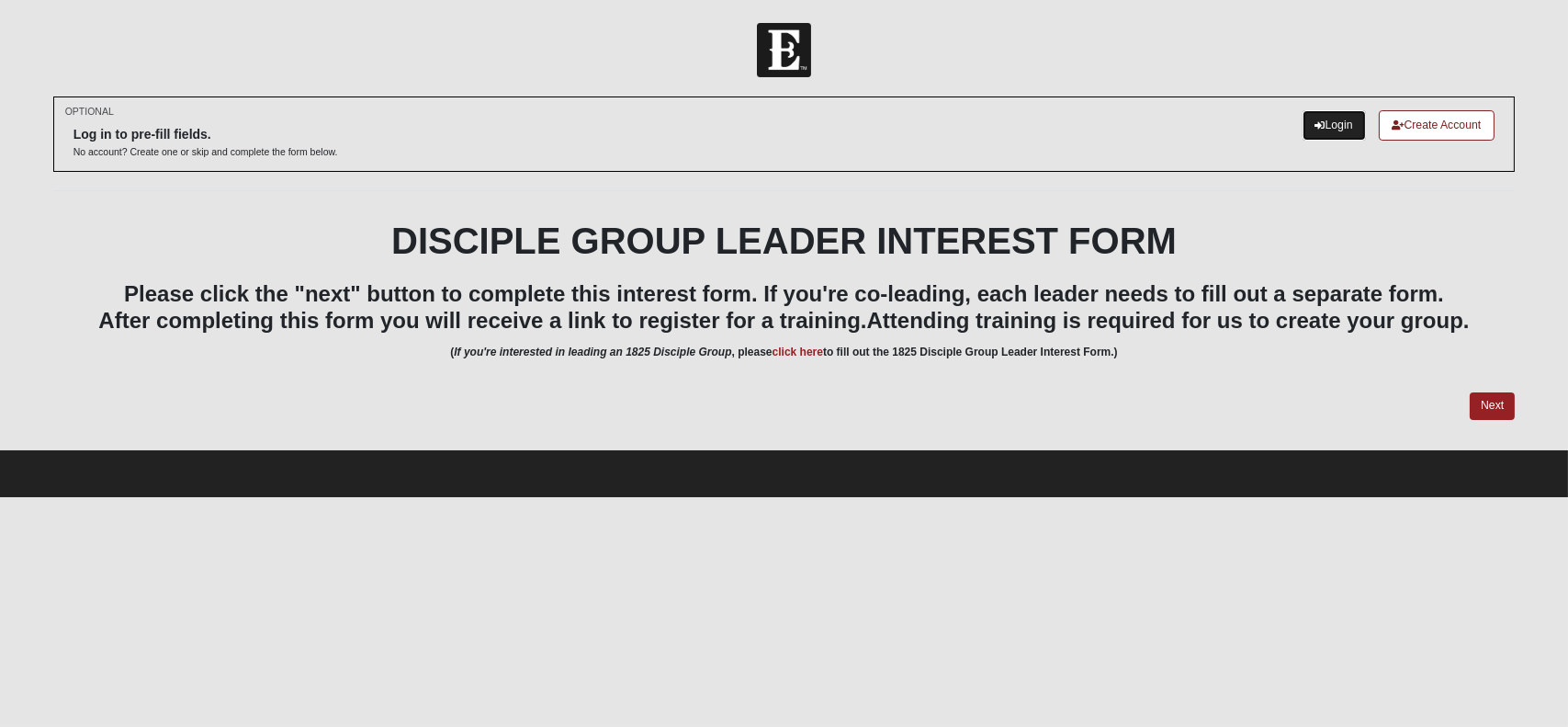
click at [1325, 131] on link "Login" at bounding box center [1335, 125] width 64 height 30
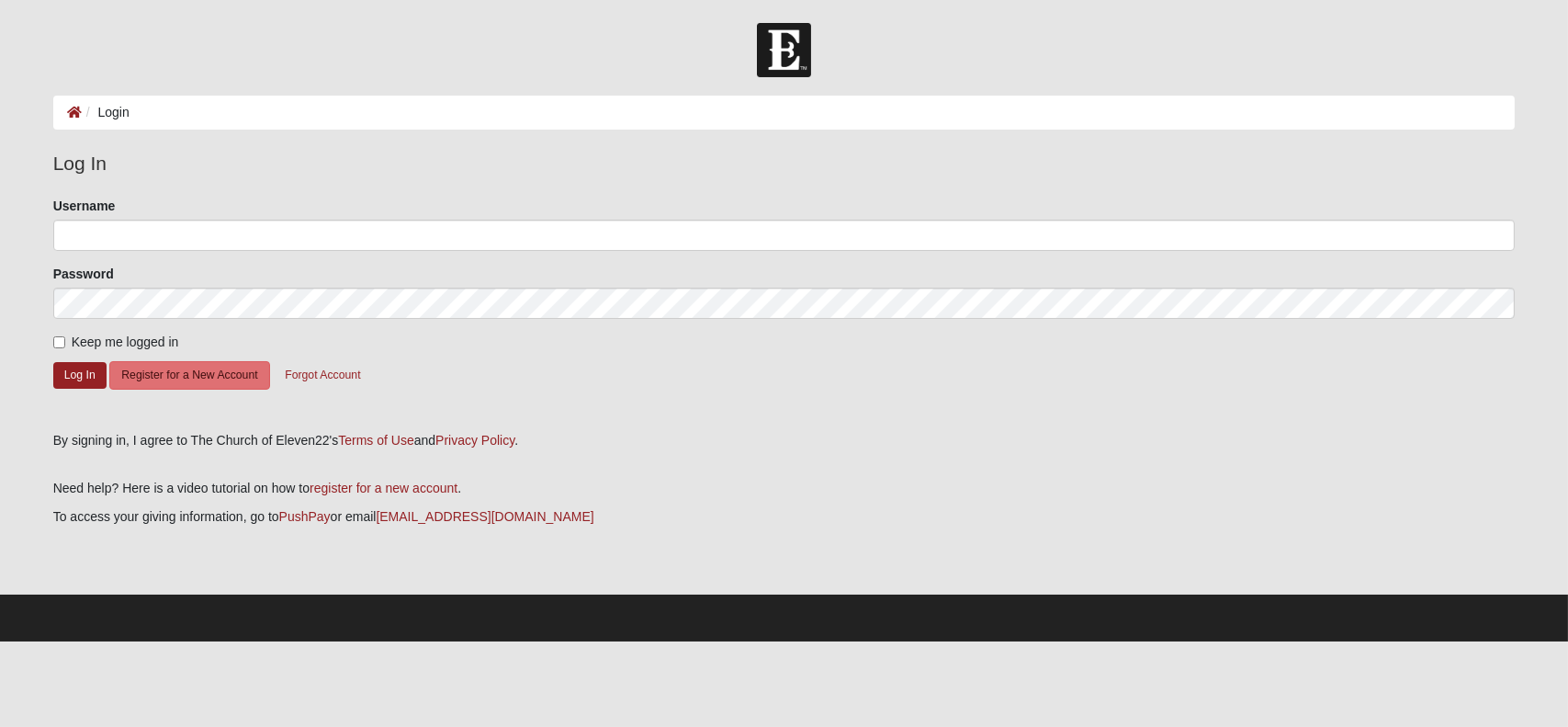
click at [709, 258] on form "Please correct the following: Username Password Keep me logged in Log In Regist…" at bounding box center [784, 308] width 1462 height 222
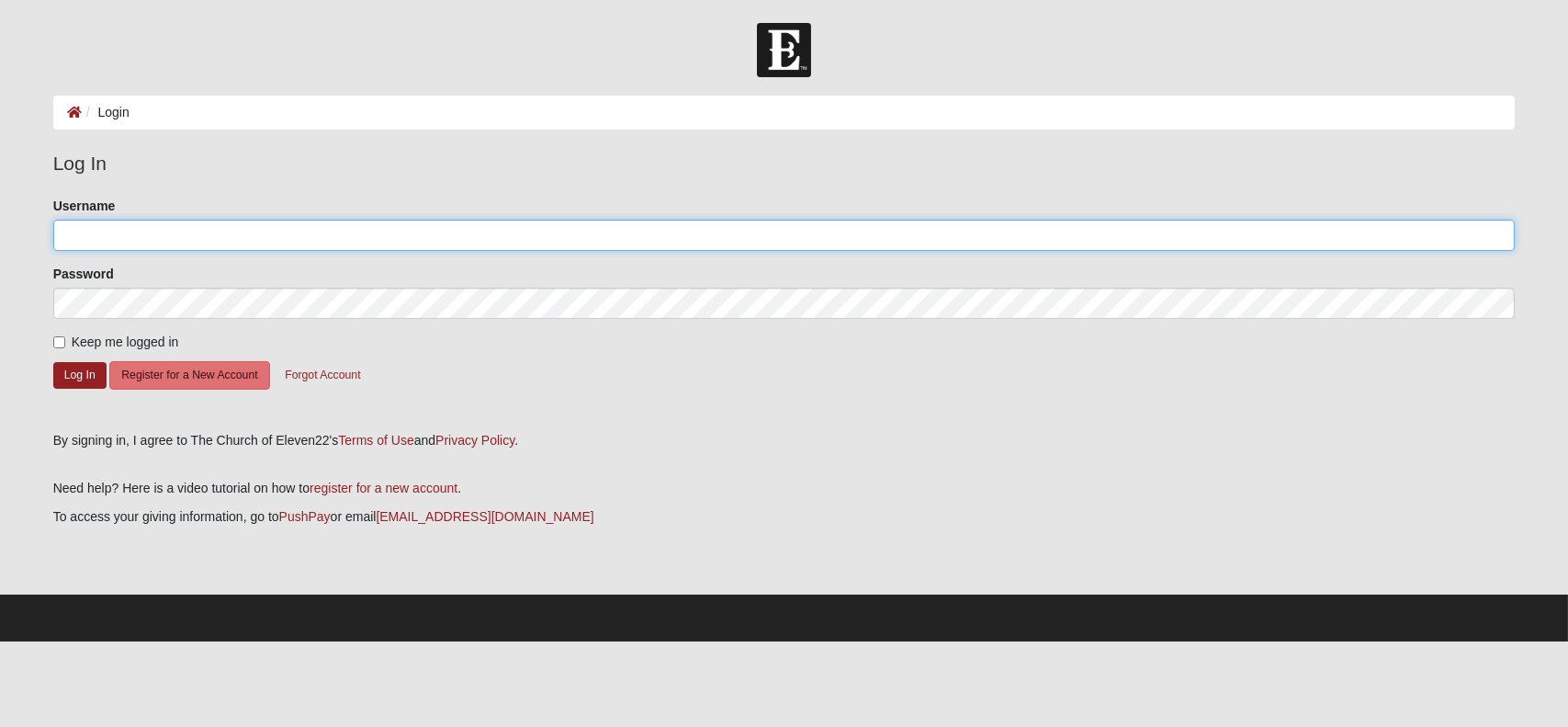
click at [710, 247] on input "Username" at bounding box center [784, 235] width 1462 height 31
type input "[EMAIL_ADDRESS][DOMAIN_NAME]"
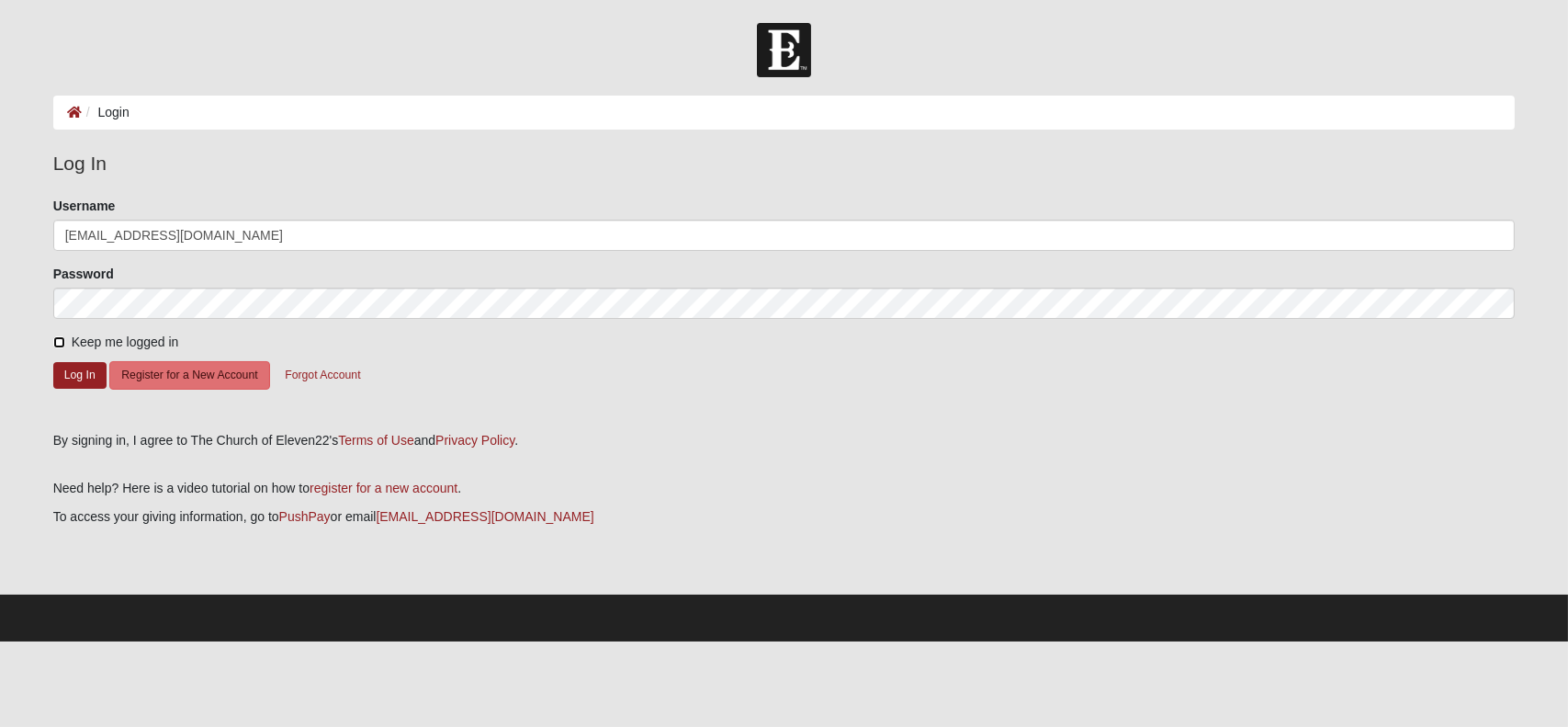
click at [55, 340] on input "Keep me logged in" at bounding box center [59, 342] width 12 height 12
checkbox input "true"
click at [69, 366] on button "Log In" at bounding box center [79, 376] width 53 height 27
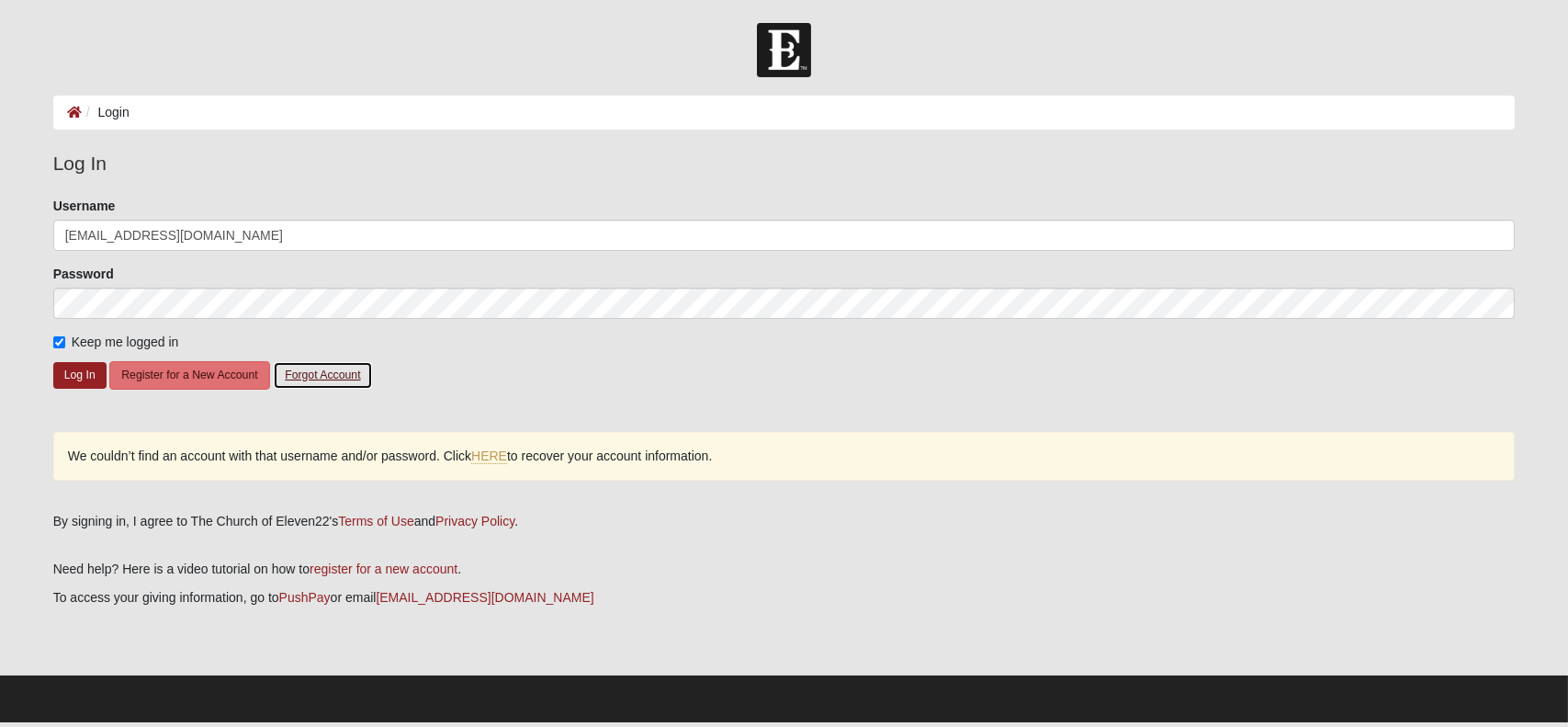
click at [305, 369] on button "Forgot Account" at bounding box center [322, 376] width 99 height 28
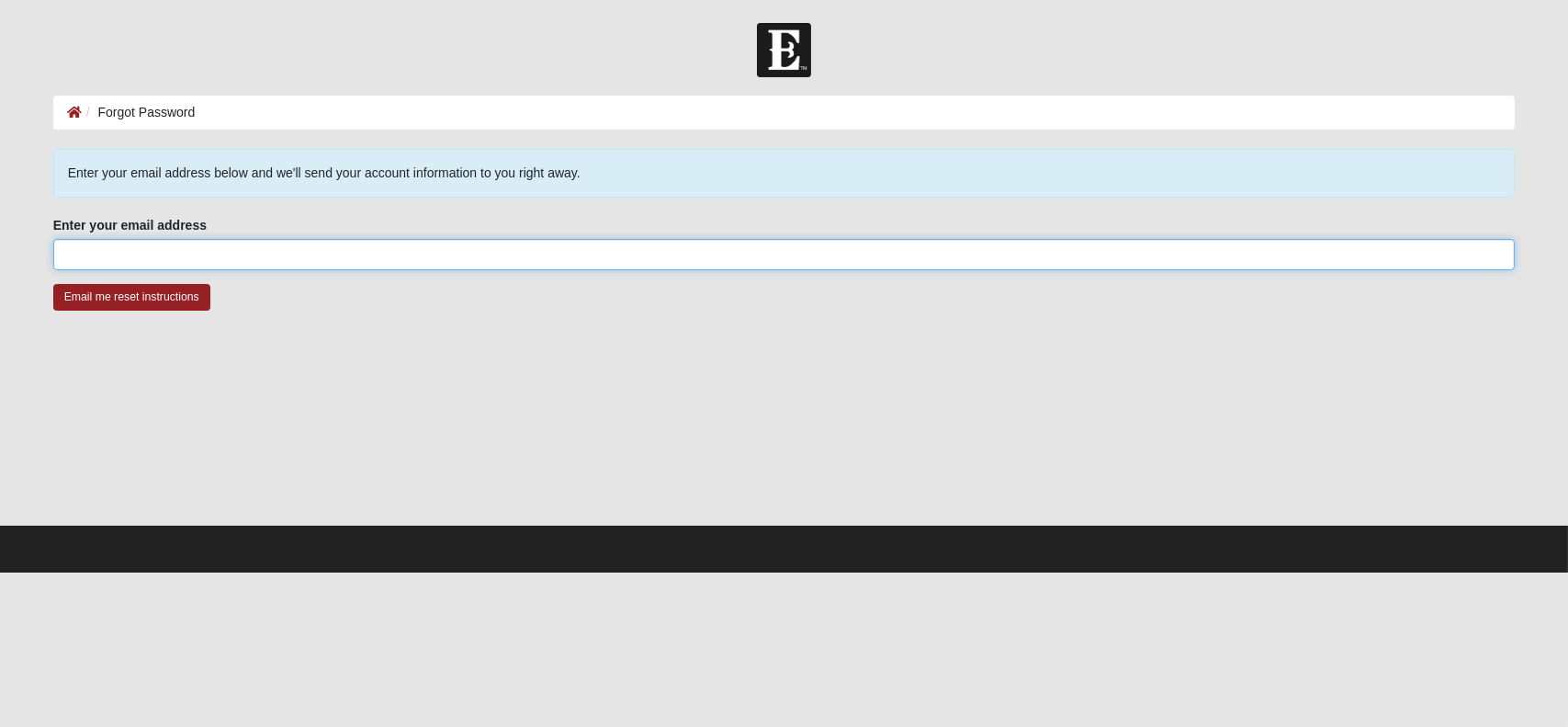
click at [297, 256] on input "Enter your email address" at bounding box center [784, 254] width 1462 height 31
type input "[EMAIL_ADDRESS][DOMAIN_NAME]"
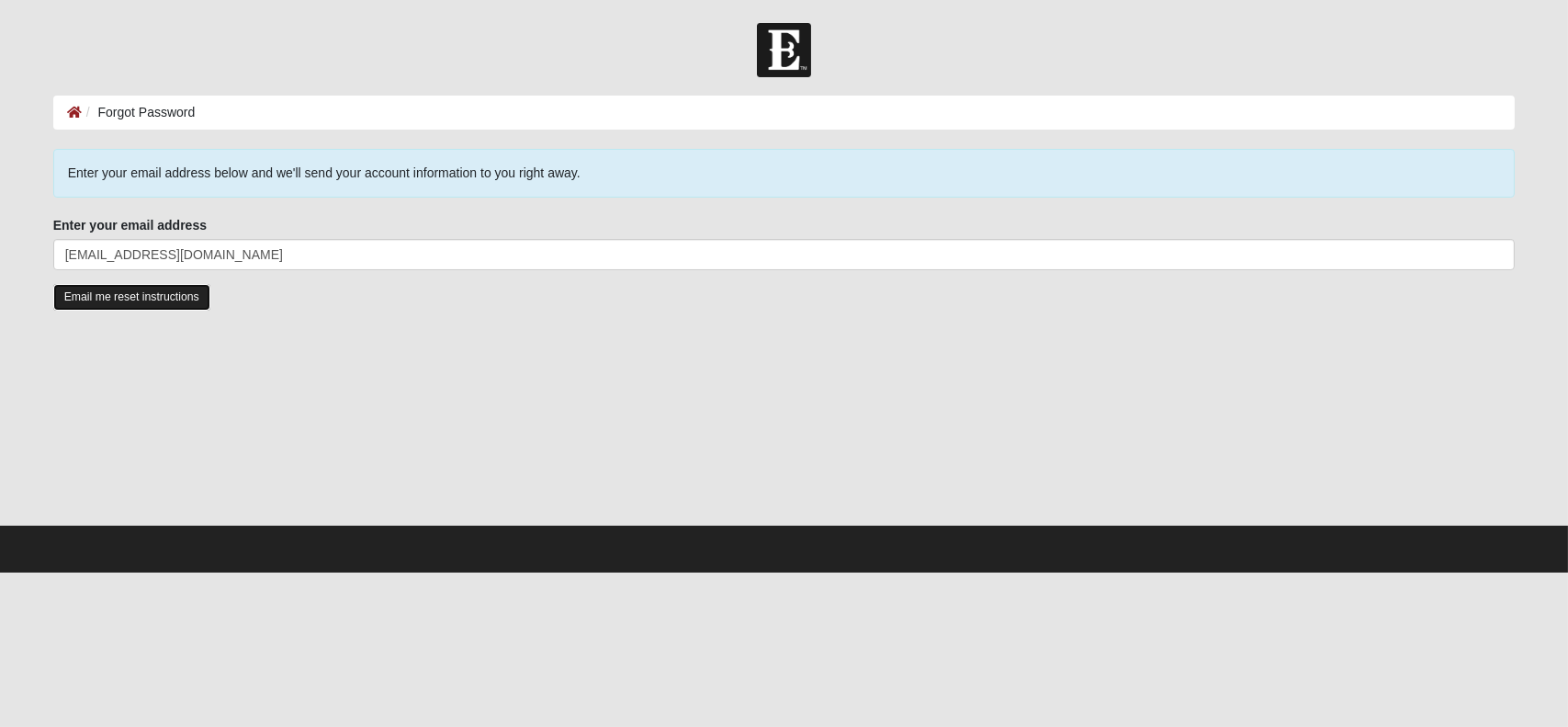
click at [107, 304] on input "Email me reset instructions" at bounding box center [132, 297] width 157 height 27
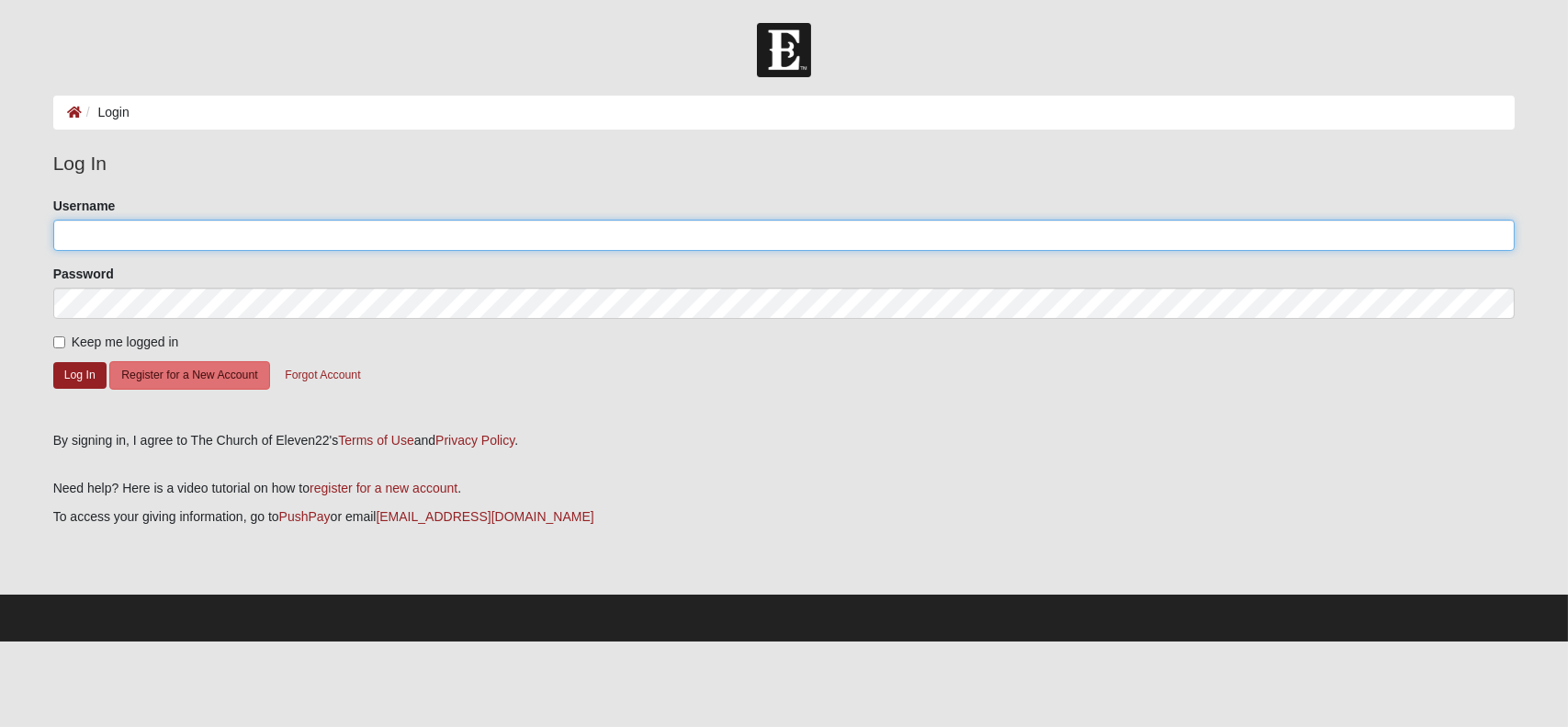
click at [193, 234] on input "Username" at bounding box center [784, 235] width 1462 height 31
type input "CJBrown"
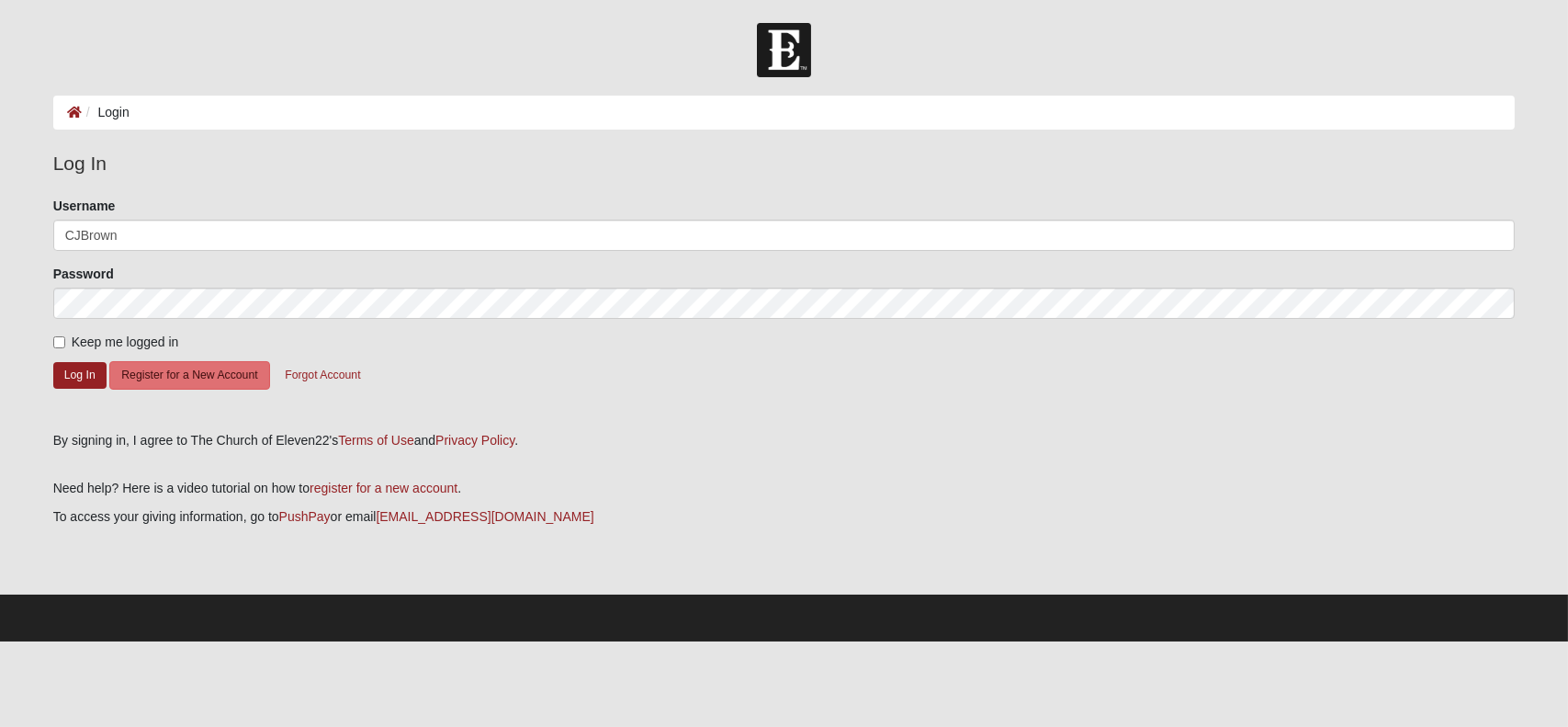
click at [99, 343] on span "Keep me logged in" at bounding box center [125, 342] width 107 height 15
click at [65, 343] on input "Keep me logged in" at bounding box center [59, 342] width 12 height 12
checkbox input "true"
click at [86, 364] on button "Log In" at bounding box center [79, 376] width 53 height 27
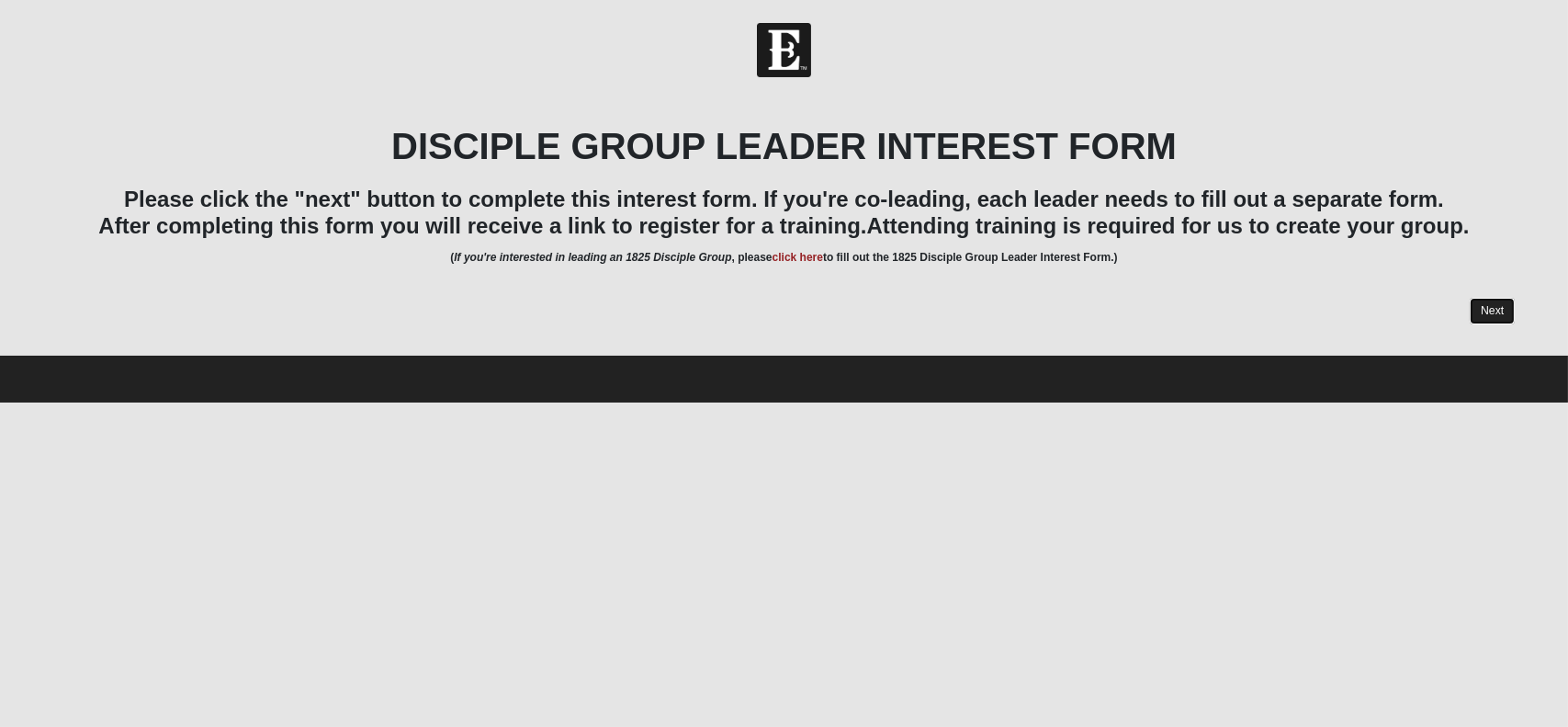
click at [1490, 306] on link "Next" at bounding box center [1492, 311] width 45 height 27
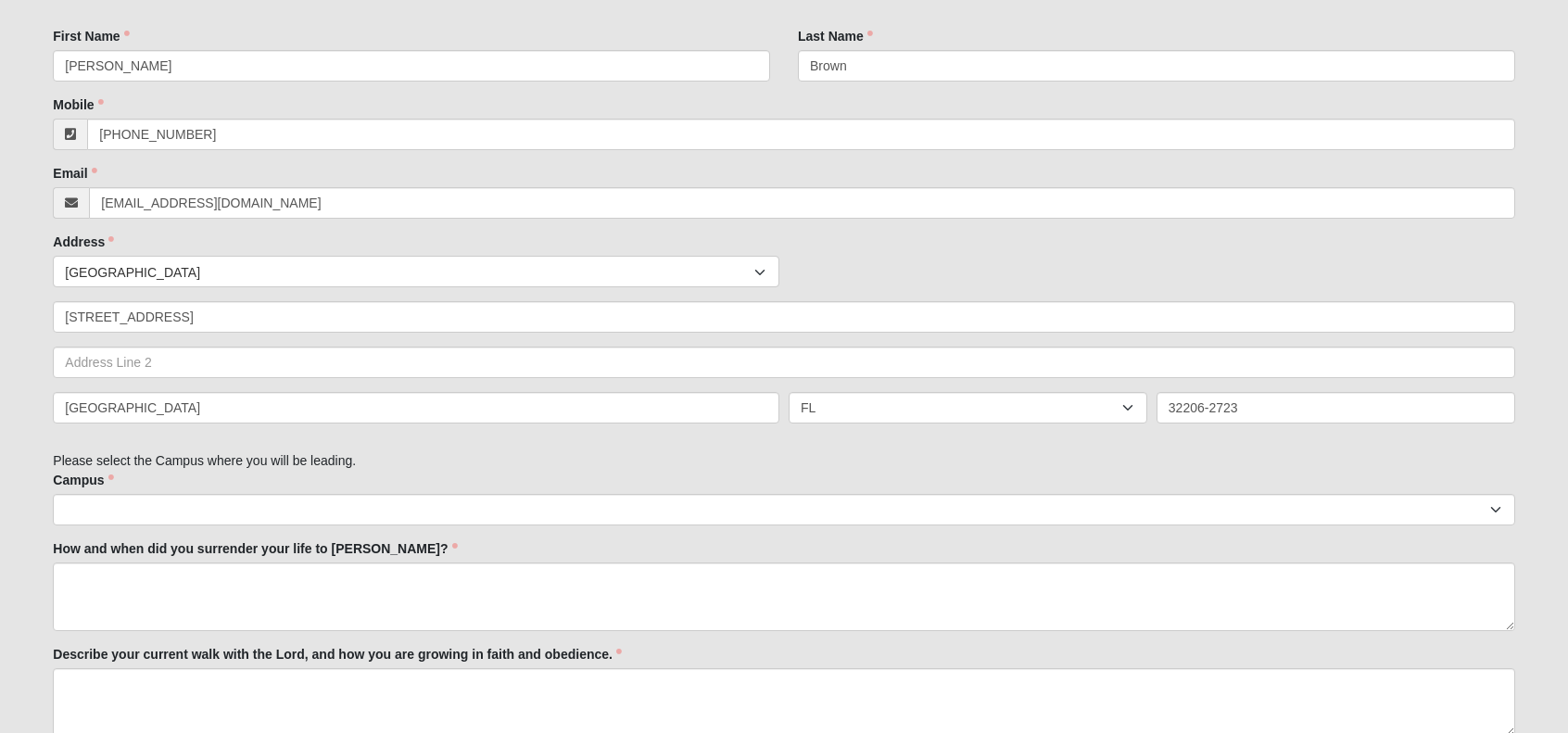
scroll to position [471, 0]
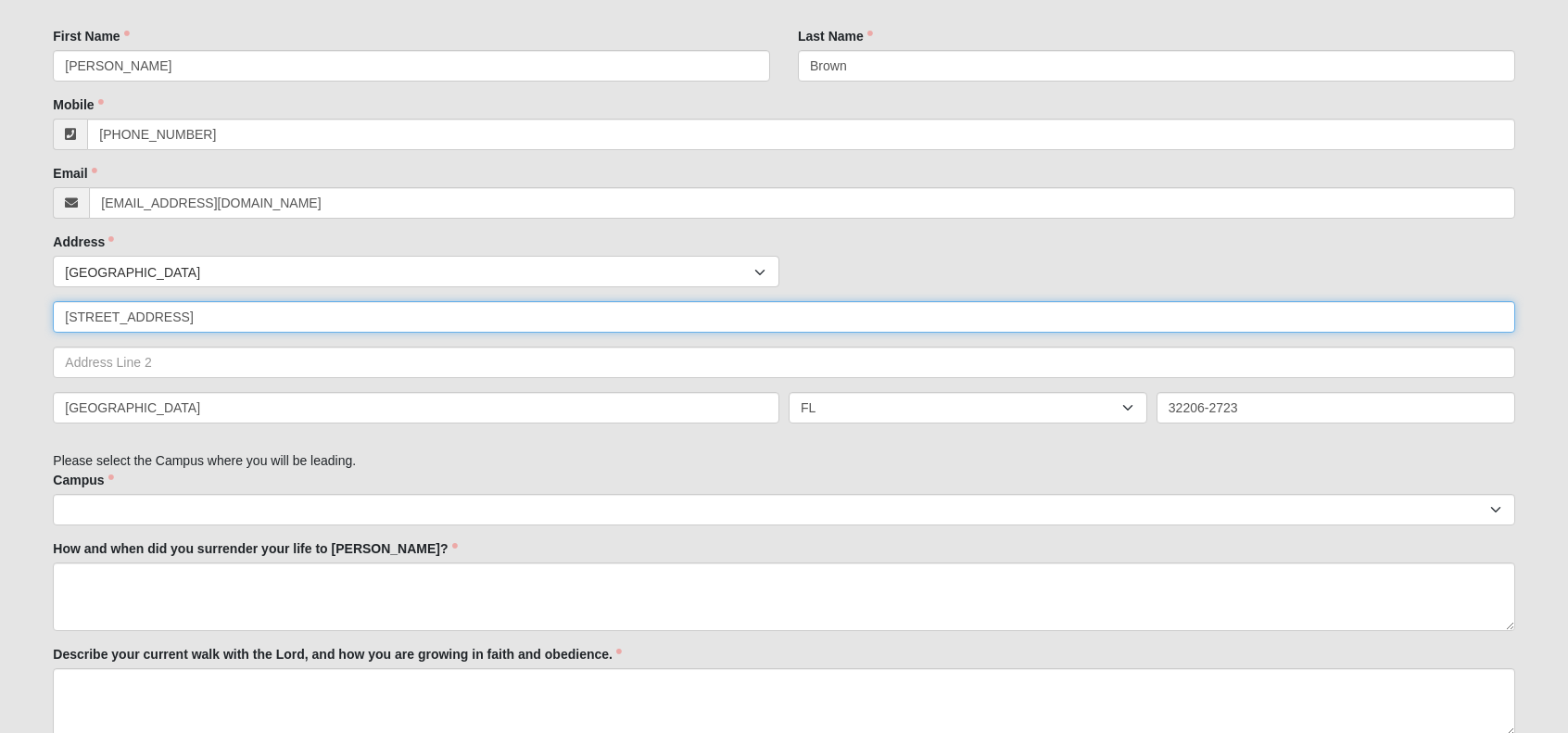
drag, startPoint x: 705, startPoint y: 317, endPoint x: 670, endPoint y: 309, distance: 35.9
click at [670, 309] on input "[STREET_ADDRESS]" at bounding box center [783, 317] width 1462 height 31
type input "5"
type input "[STREET_ADDRESS][PERSON_NAME]"
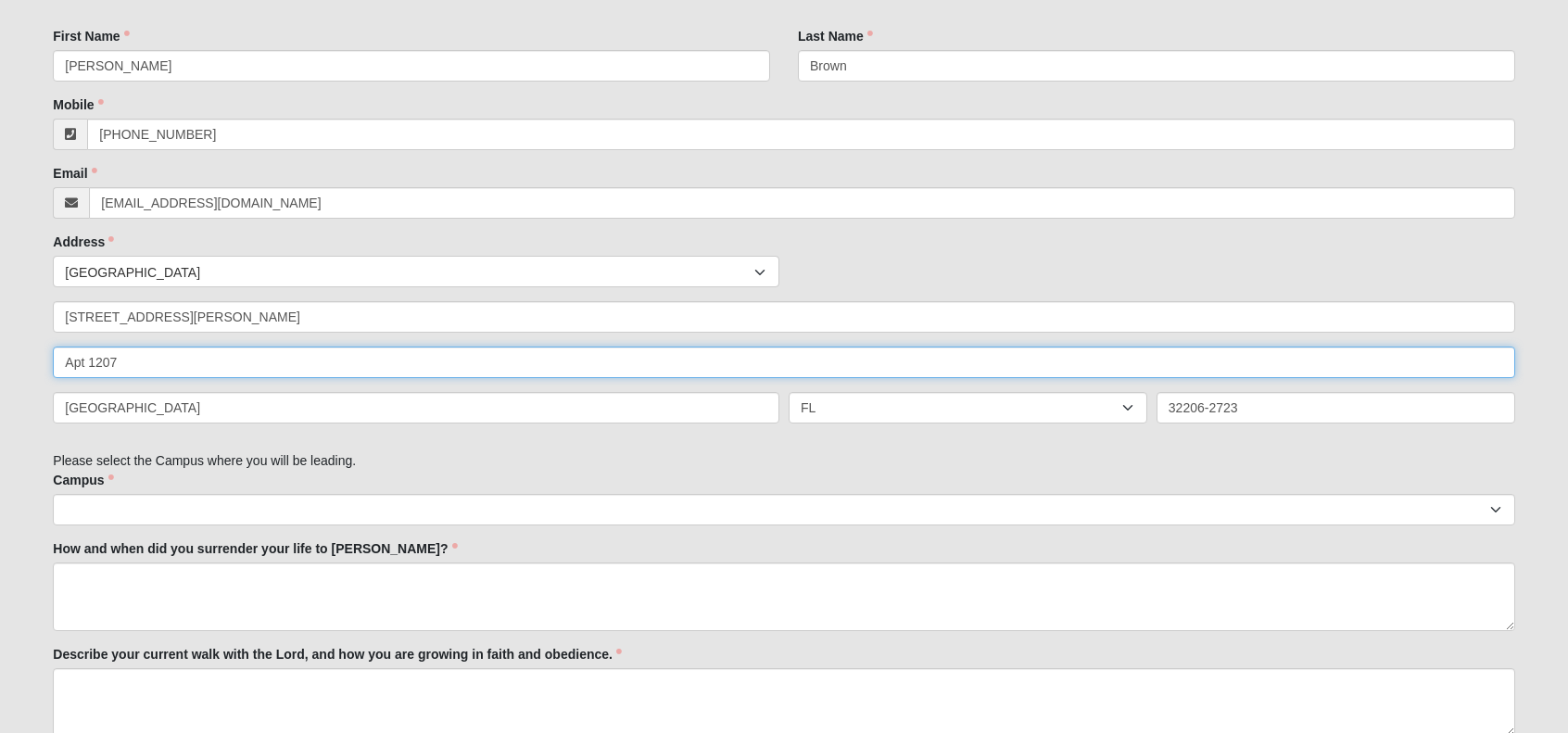
type input "Apt 1207"
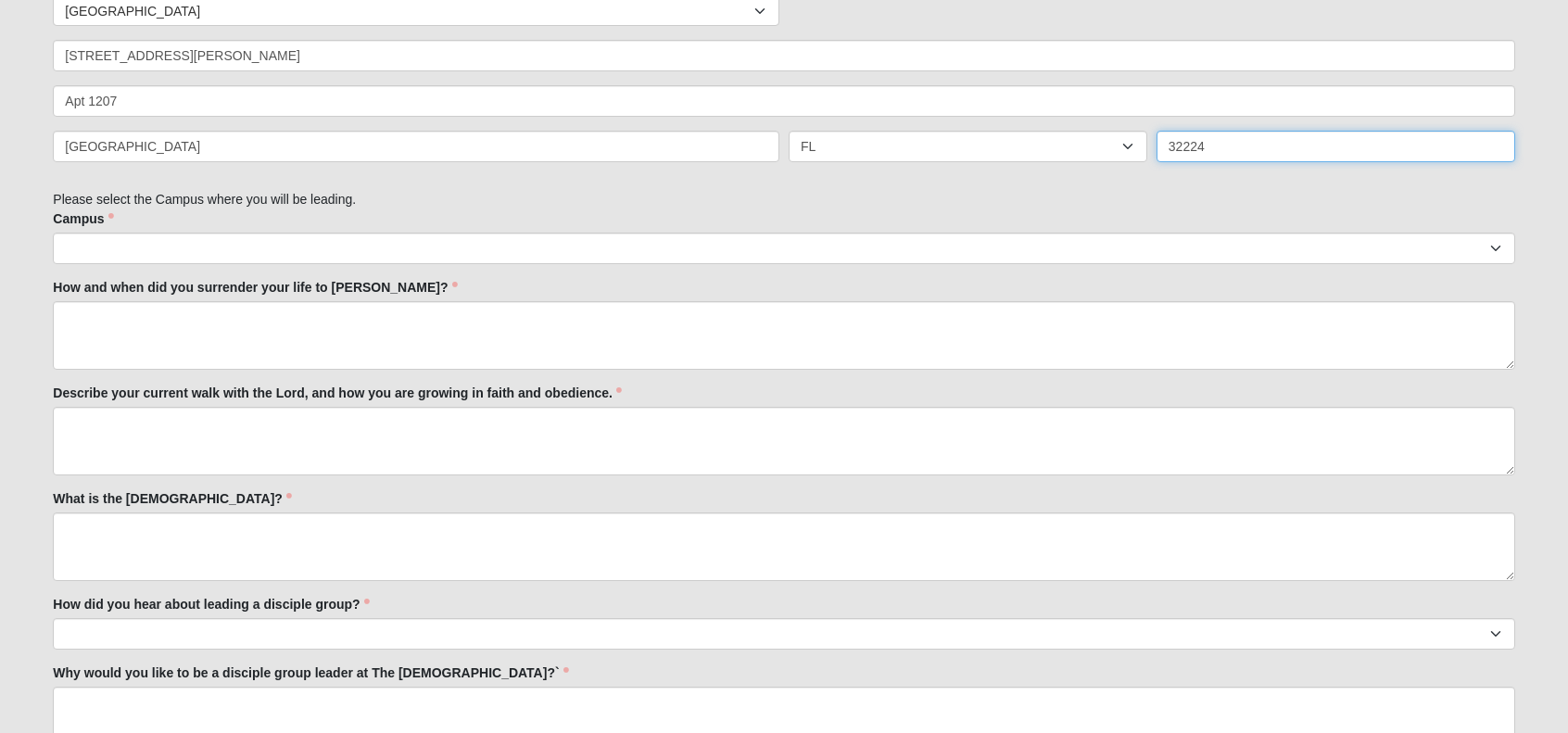
scroll to position [741, 0]
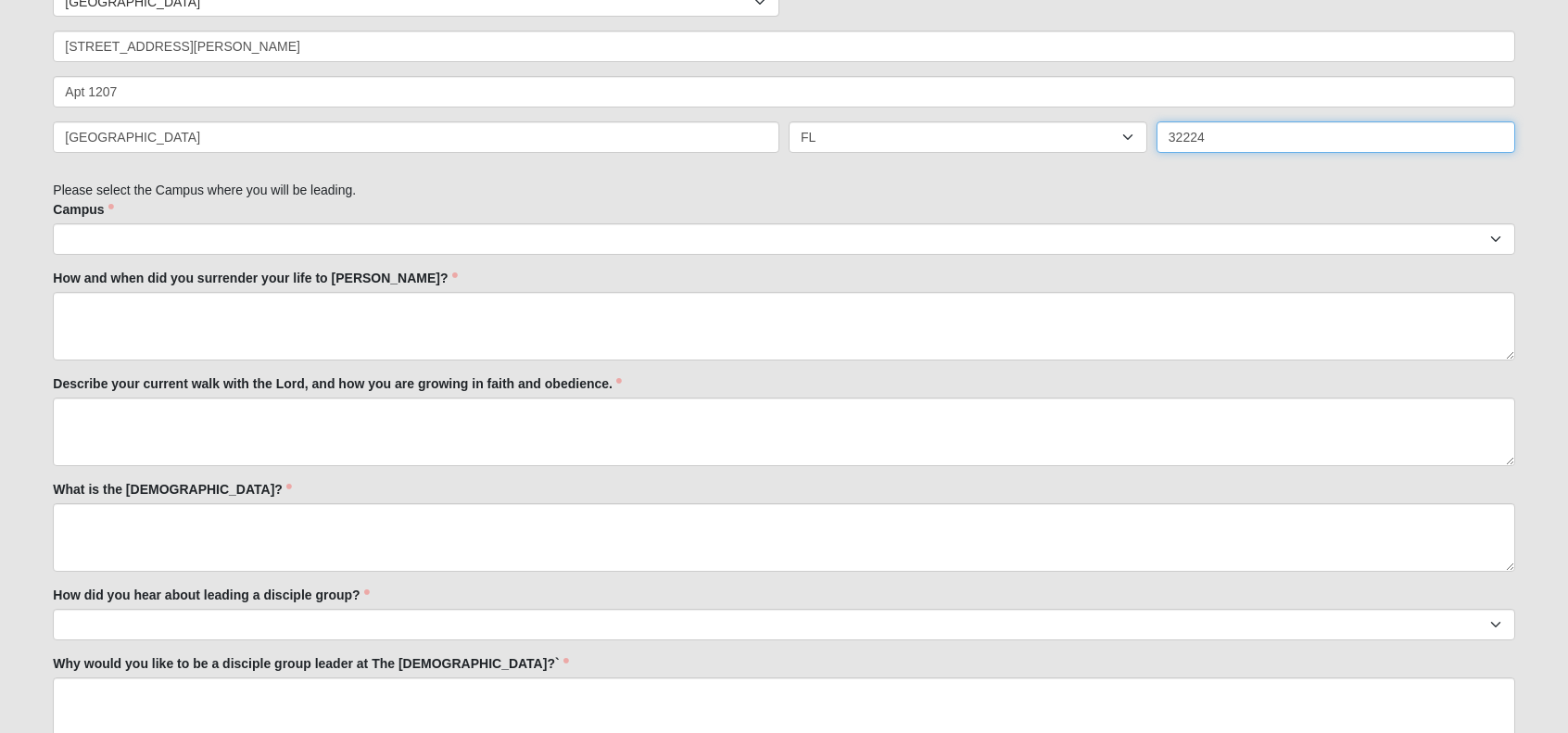
type input "32224"
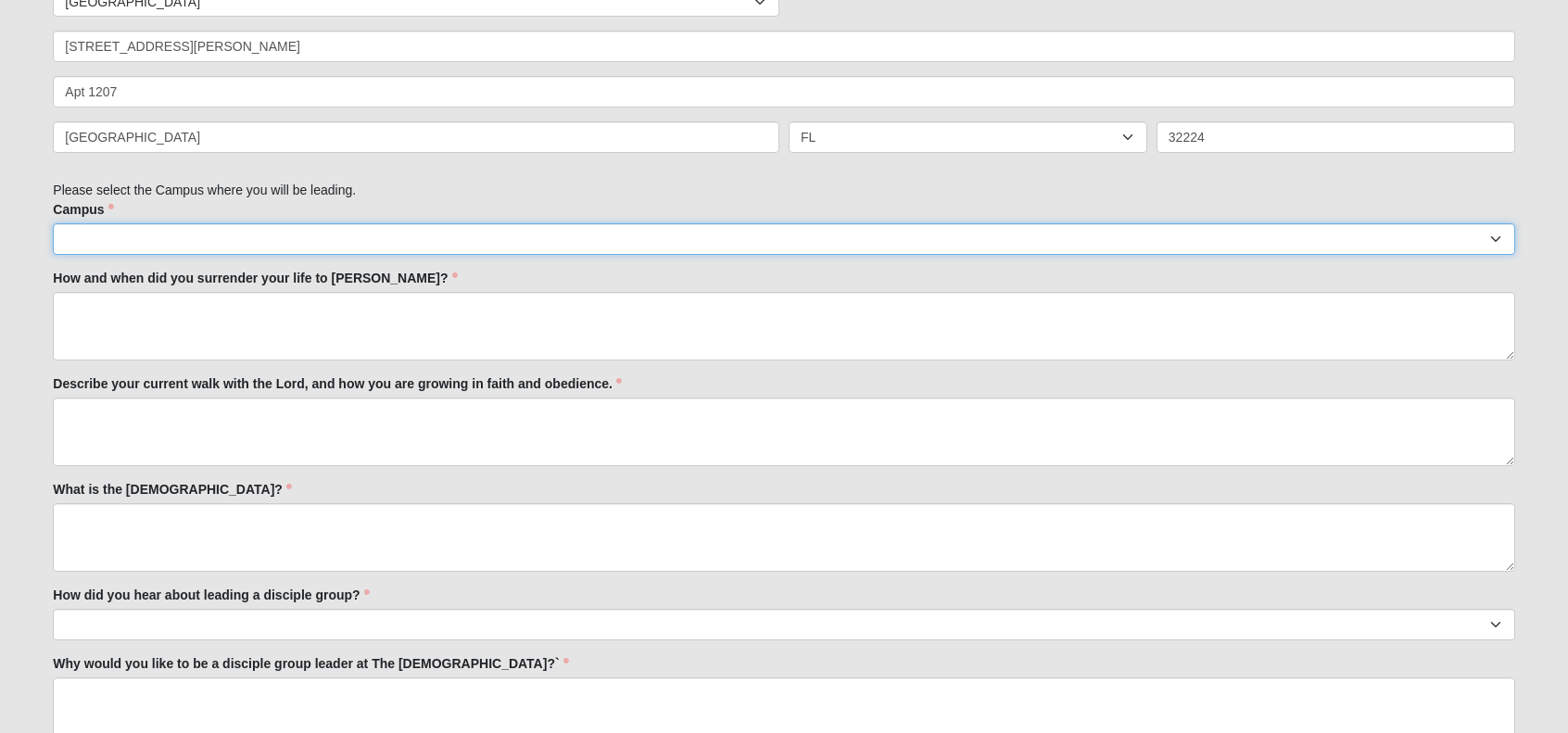
click at [680, 233] on select "Arlington Baymeadows Eleven22 Online [PERSON_NAME][GEOGRAPHIC_DATA] Jesup Manda…" at bounding box center [783, 238] width 1462 height 31
select select "3"
click at [53, 223] on select "Arlington Baymeadows Eleven22 Online [PERSON_NAME][GEOGRAPHIC_DATA] Jesup Manda…" at bounding box center [783, 238] width 1462 height 31
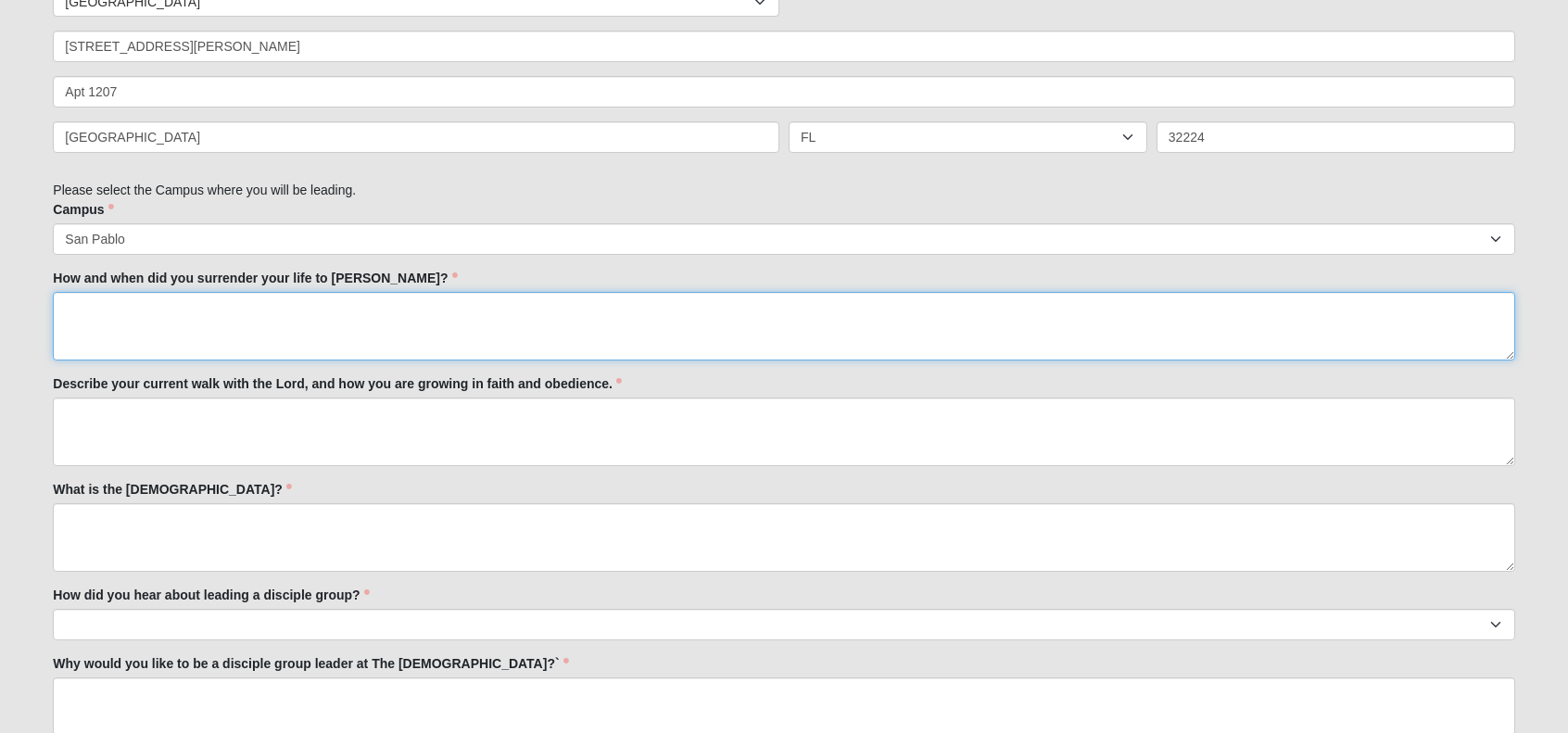
click at [416, 312] on textarea "How and when did you surrender your life to [PERSON_NAME]?" at bounding box center [783, 326] width 1462 height 69
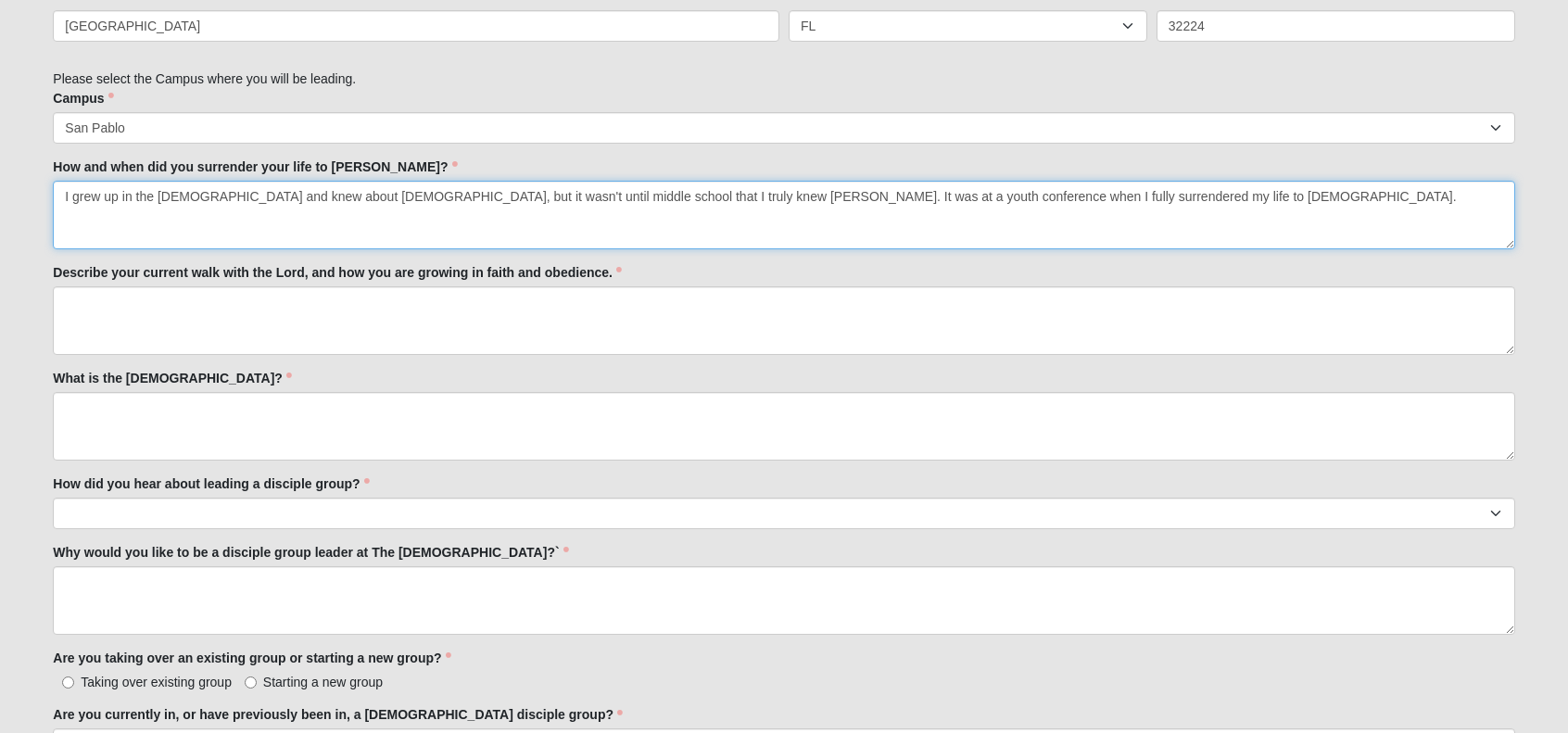
scroll to position [854, 0]
type textarea "I grew up in the [DEMOGRAPHIC_DATA] and knew about [DEMOGRAPHIC_DATA], but it w…"
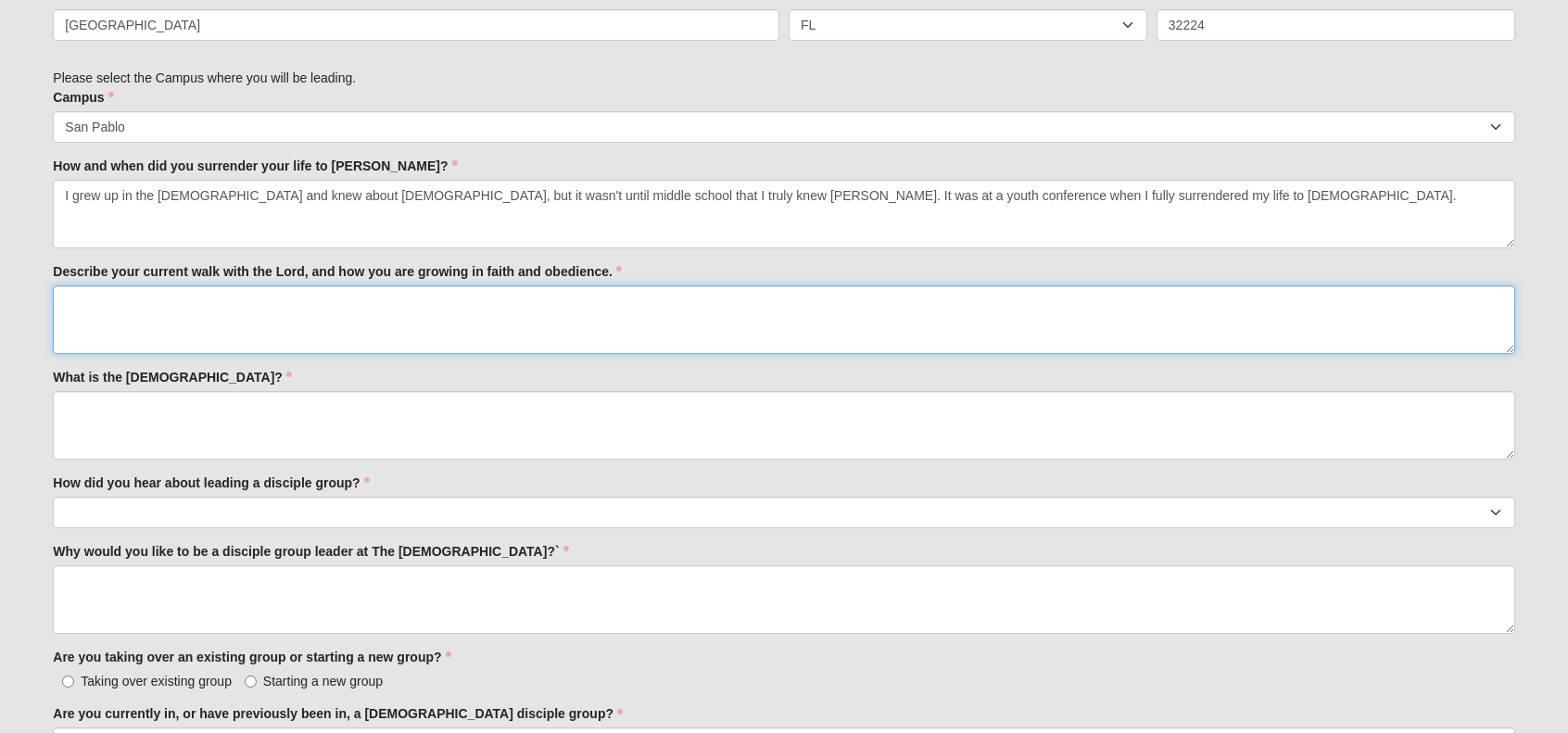
click at [416, 312] on textarea "Describe your current walk with the Lord, and how you are growing in faith and …" at bounding box center [783, 319] width 1462 height 69
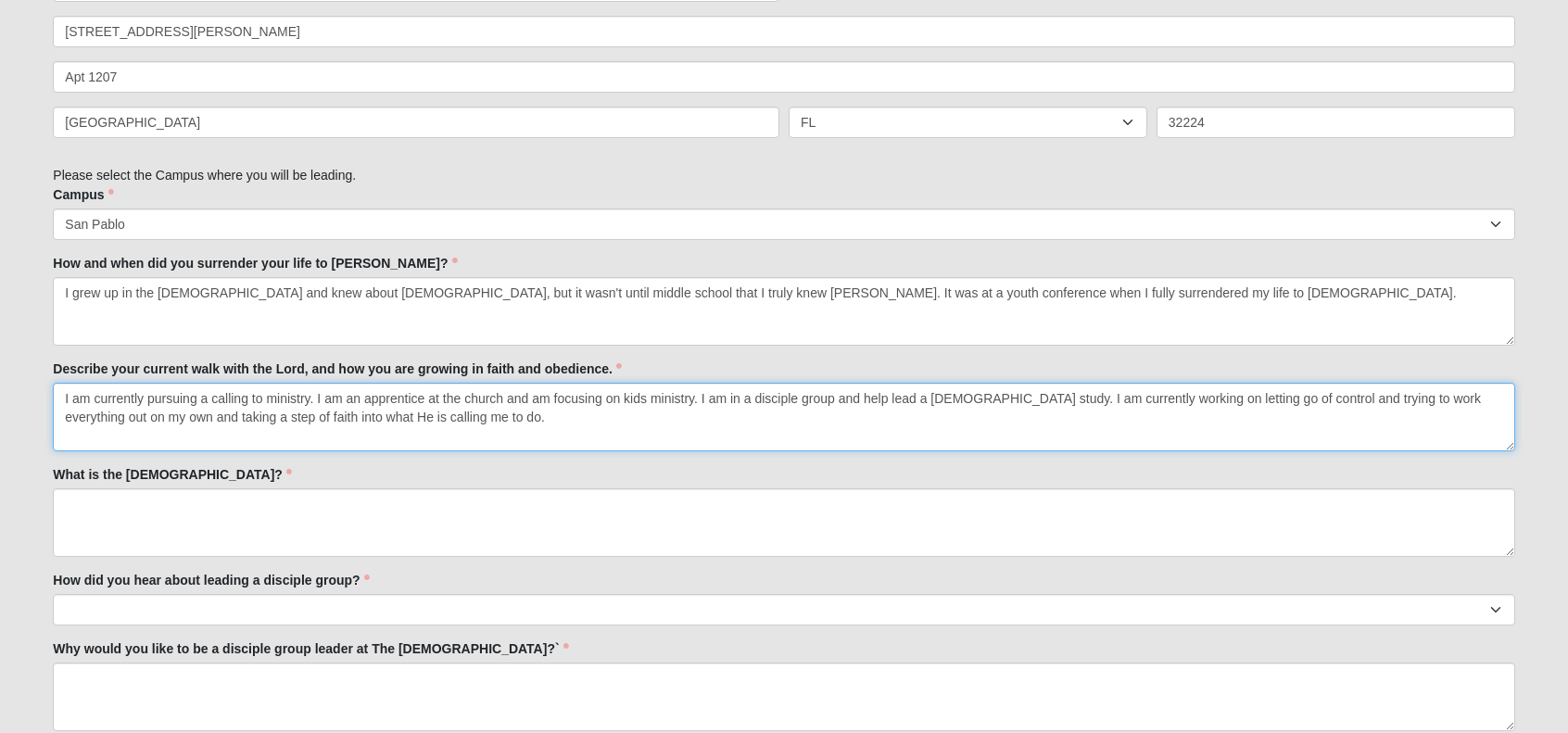
scroll to position [790, 0]
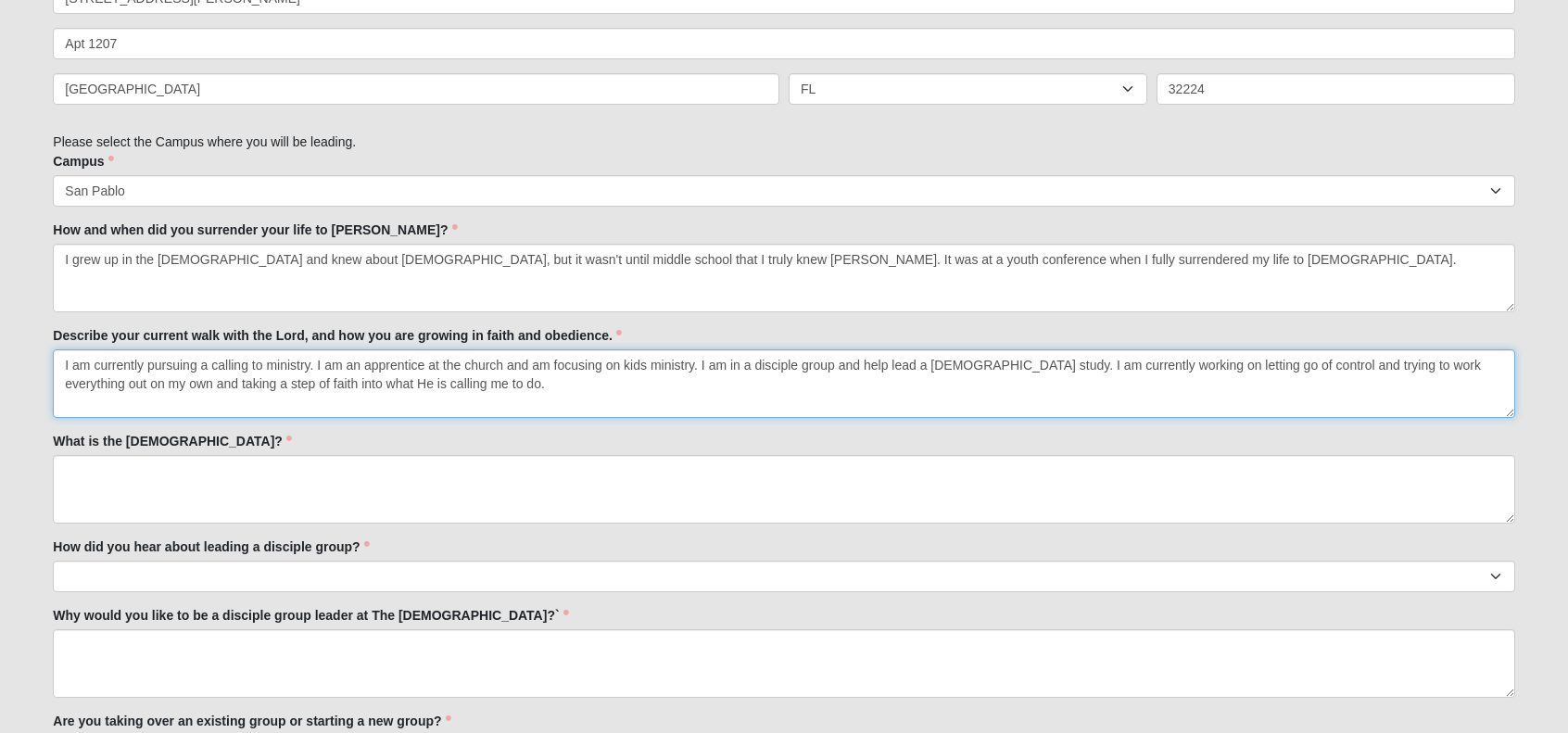
type textarea "I am currently pursuing a calling to ministry. I am an apprentice at the church…"
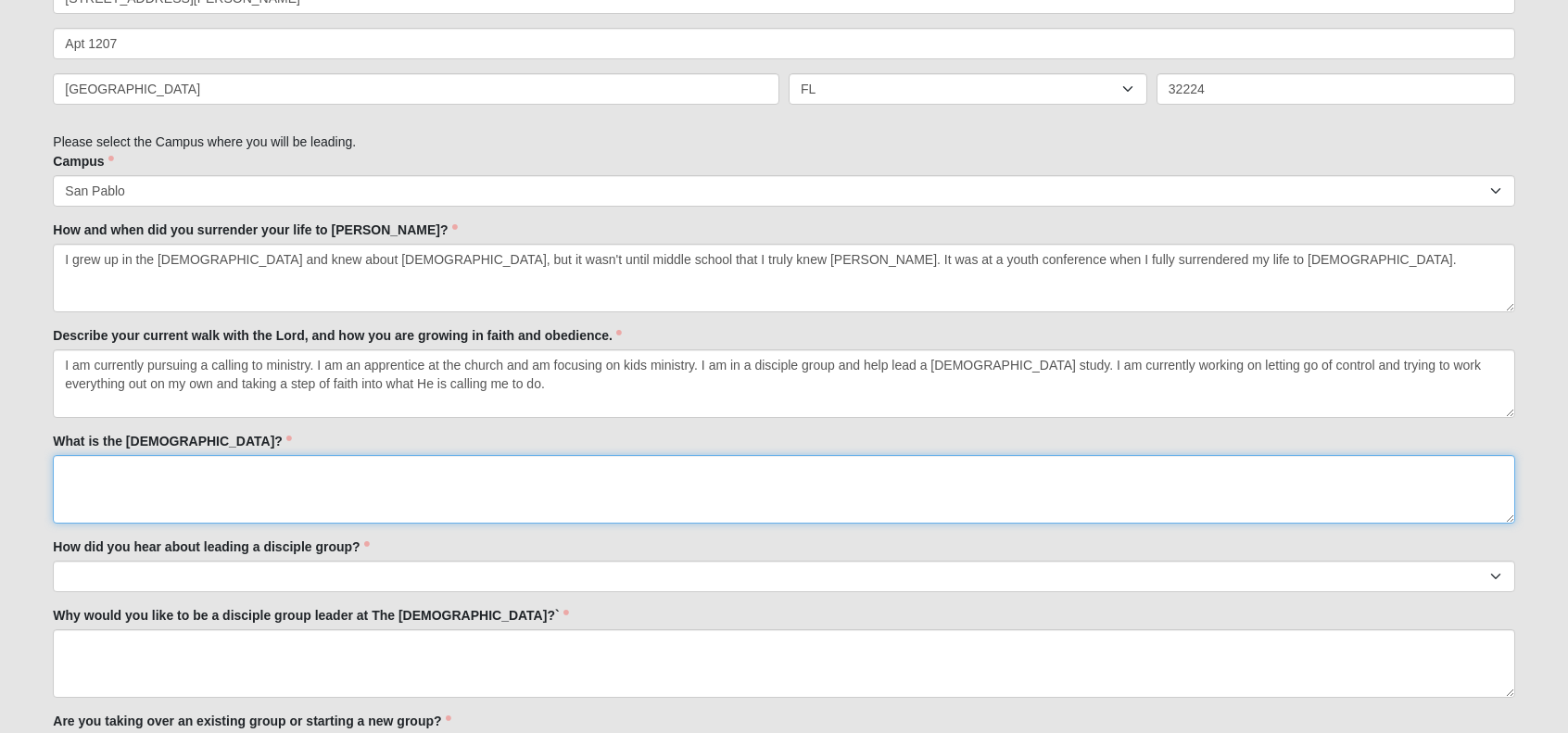
click at [178, 484] on textarea "What is the [DEMOGRAPHIC_DATA]?" at bounding box center [783, 489] width 1462 height 69
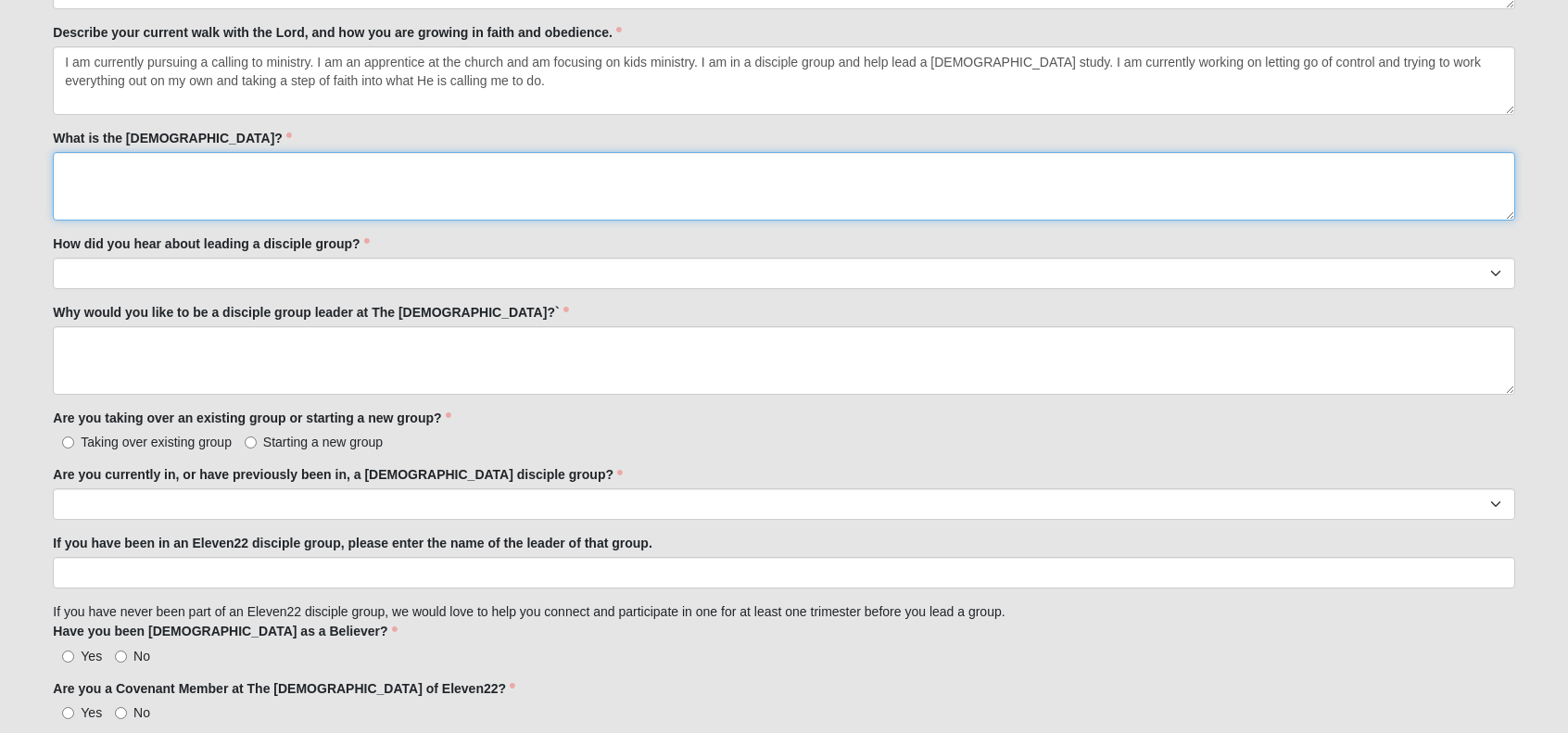
scroll to position [1091, 0]
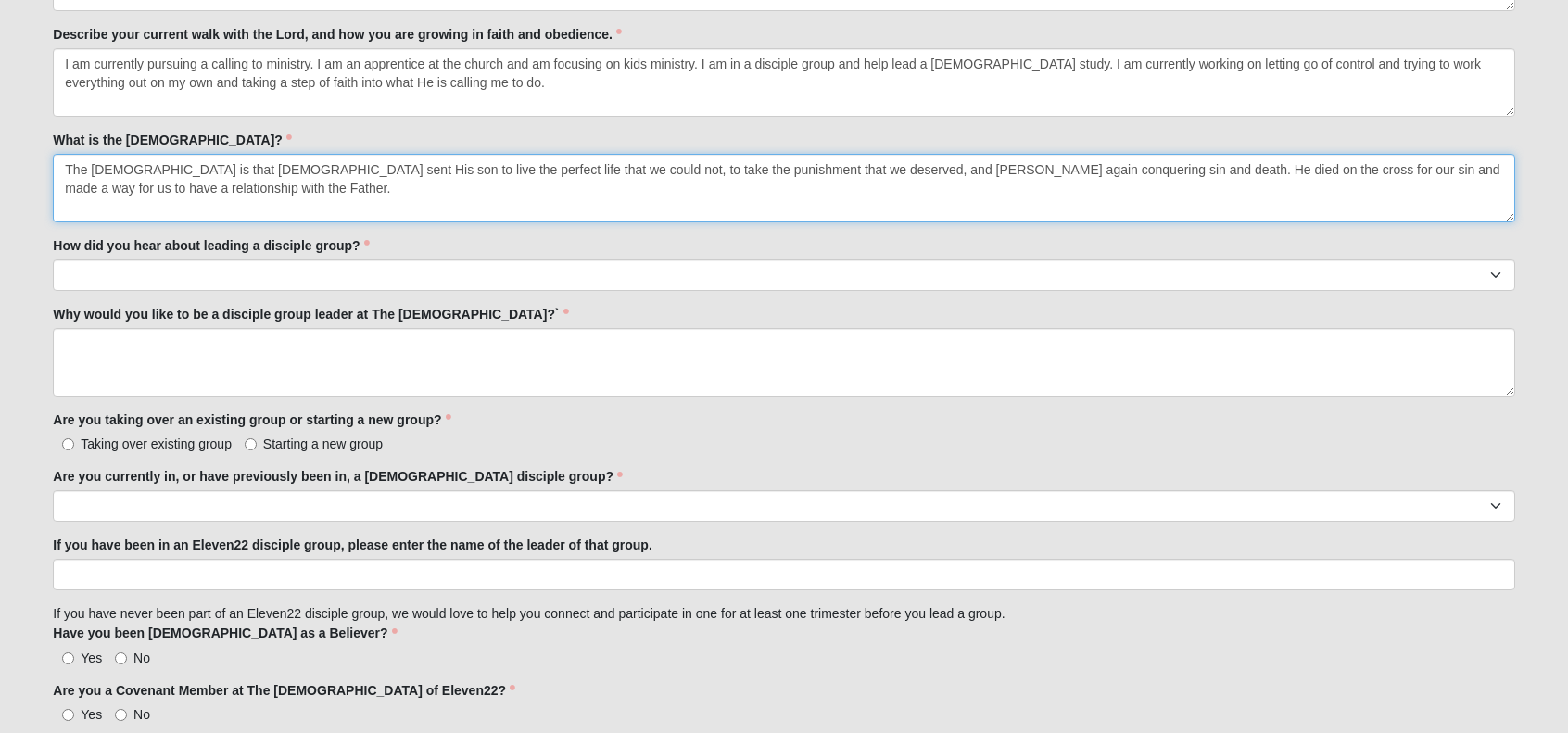
type textarea "The [DEMOGRAPHIC_DATA] is that [DEMOGRAPHIC_DATA] sent His son to live the perf…"
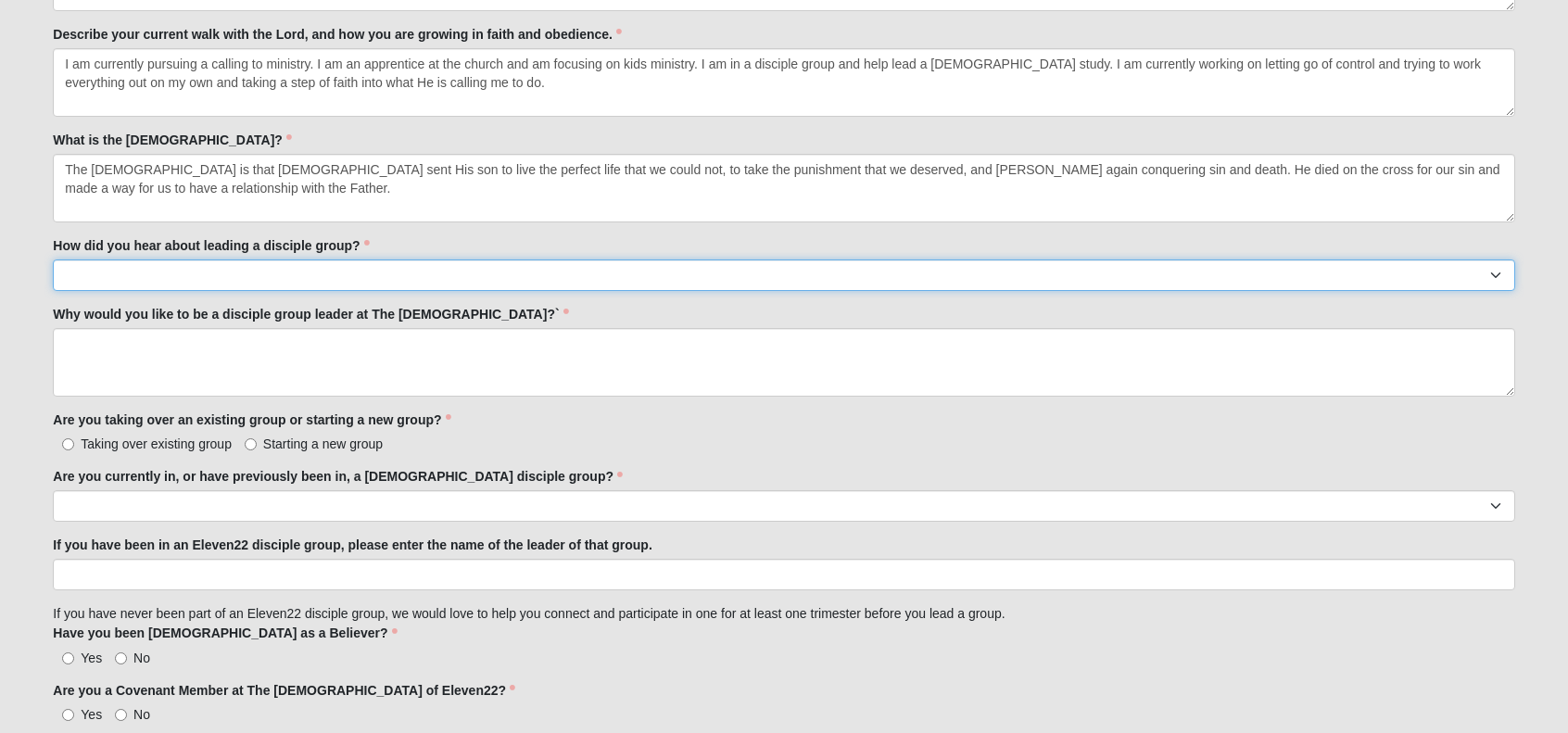
click at [319, 285] on select "Worship Guide [DEMOGRAPHIC_DATA]/In-service announcement Website Social Media E…" at bounding box center [783, 274] width 1462 height 31
select select "A disciple group coach"
click at [53, 259] on select "Worship Guide [DEMOGRAPHIC_DATA]/In-service announcement Website Social Media E…" at bounding box center [783, 274] width 1462 height 31
click at [382, 278] on select "Worship Guide [DEMOGRAPHIC_DATA]/In-service announcement Website Social Media E…" at bounding box center [783, 274] width 1462 height 31
click at [53, 259] on select "Worship Guide [DEMOGRAPHIC_DATA]/In-service announcement Website Social Media E…" at bounding box center [783, 274] width 1462 height 31
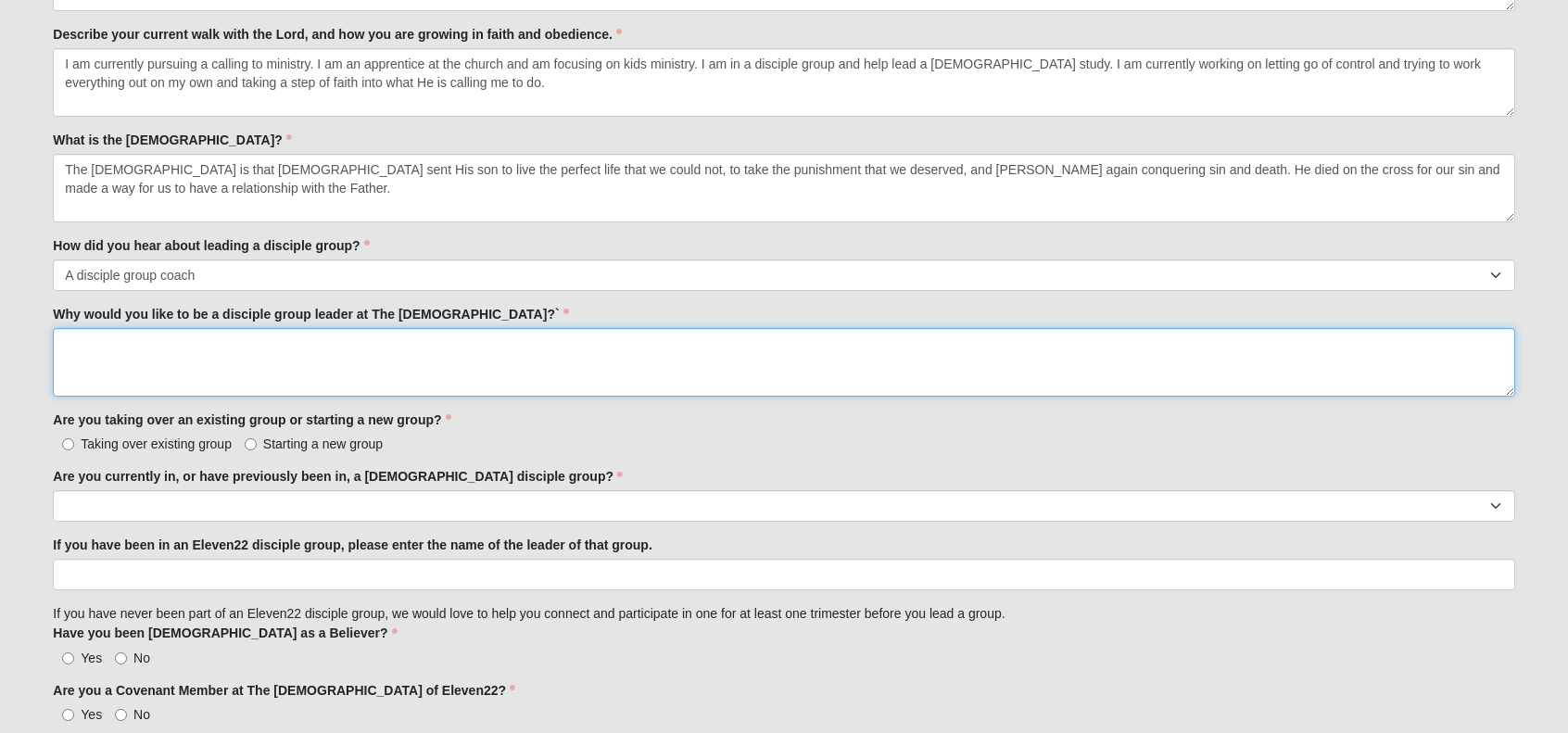
click at [372, 372] on textarea "Why would you like to be a disciple group leader at The [DEMOGRAPHIC_DATA]?`" at bounding box center [783, 362] width 1462 height 69
type textarea "I"
type textarea "C"
type textarea "i"
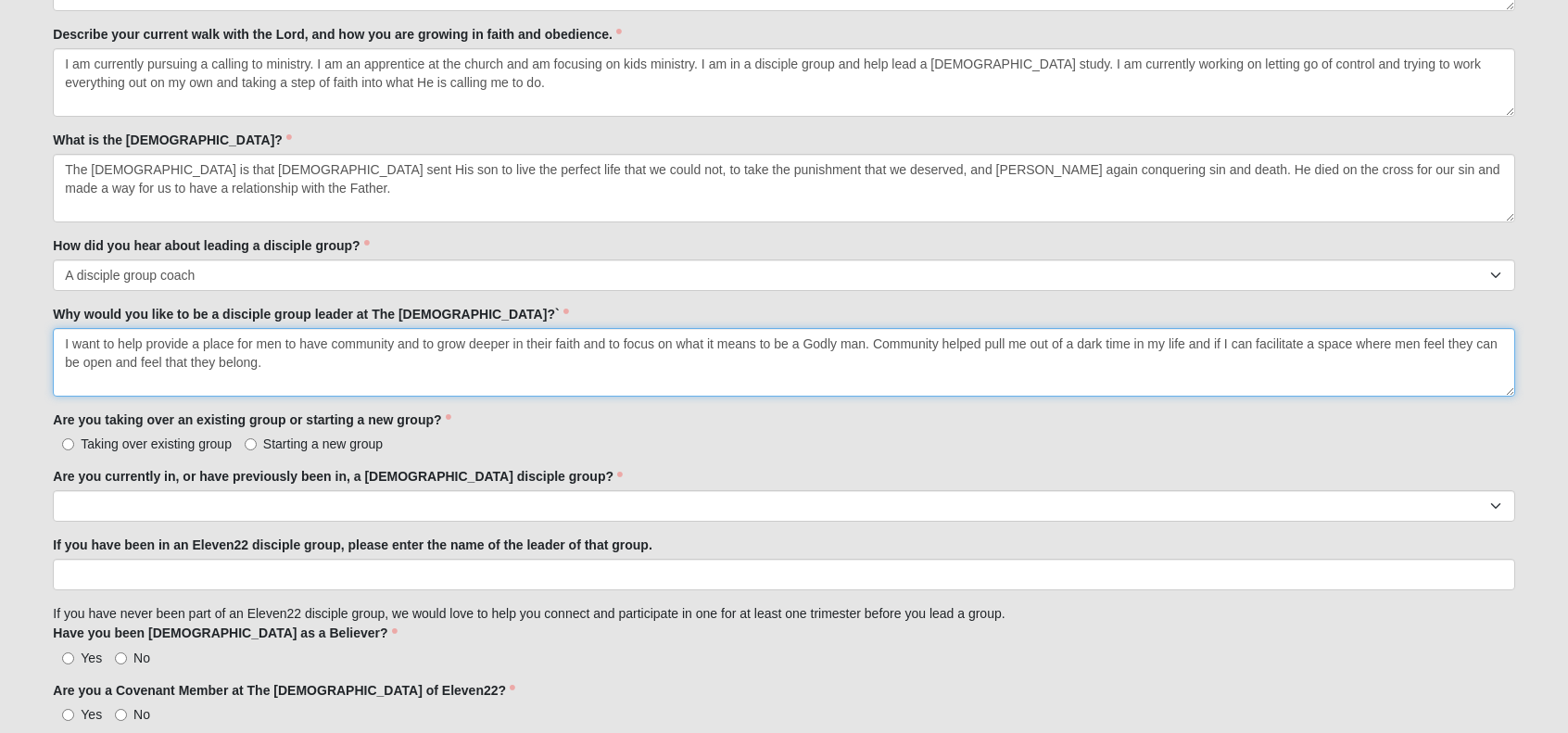
click at [1253, 343] on textarea "I want to help provide a place for men to have community and to grow deeper in …" at bounding box center [783, 362] width 1462 height 69
click at [1256, 361] on textarea "I want to help provide a place for men to have community and to grow deeper in …" at bounding box center [783, 362] width 1462 height 69
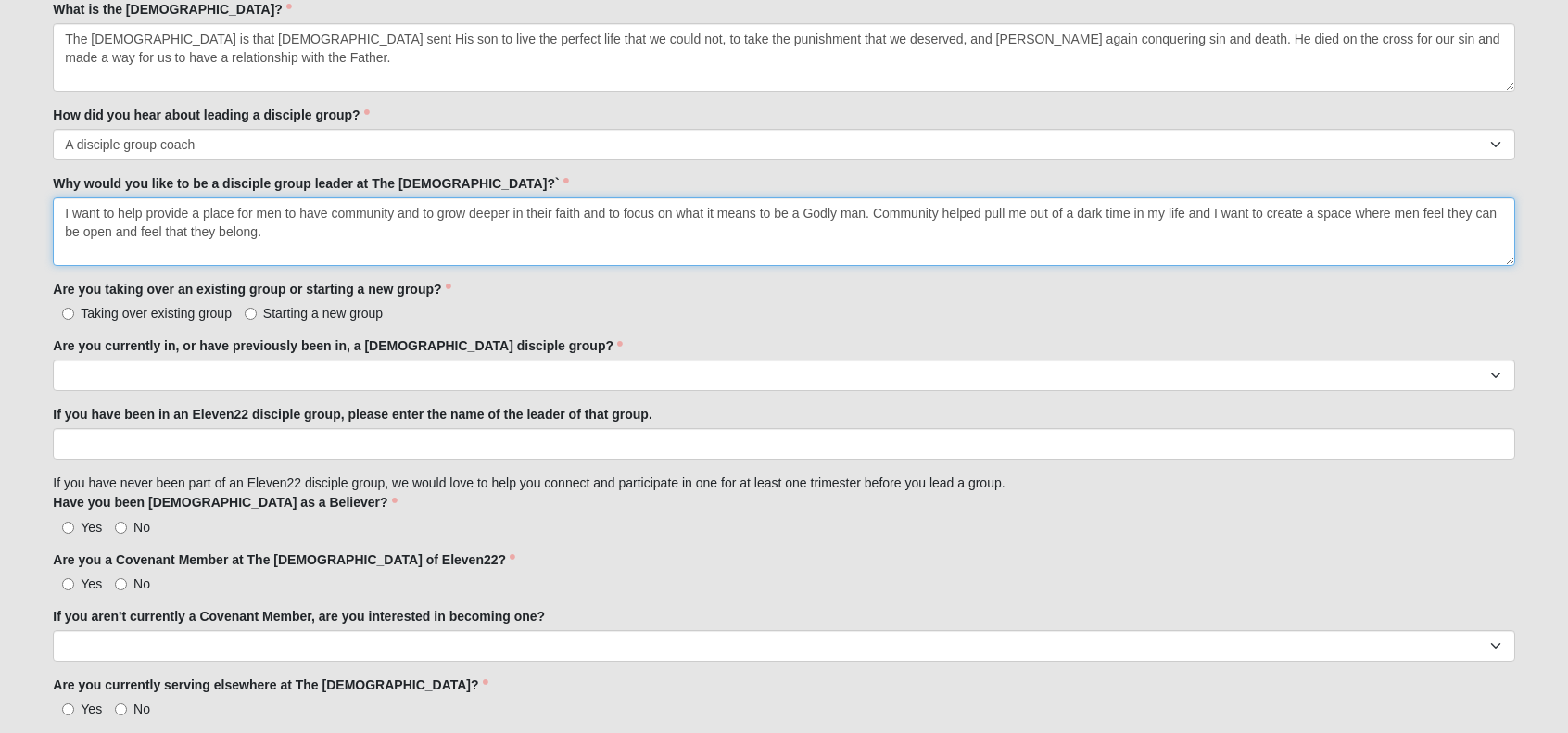
scroll to position [1232, 0]
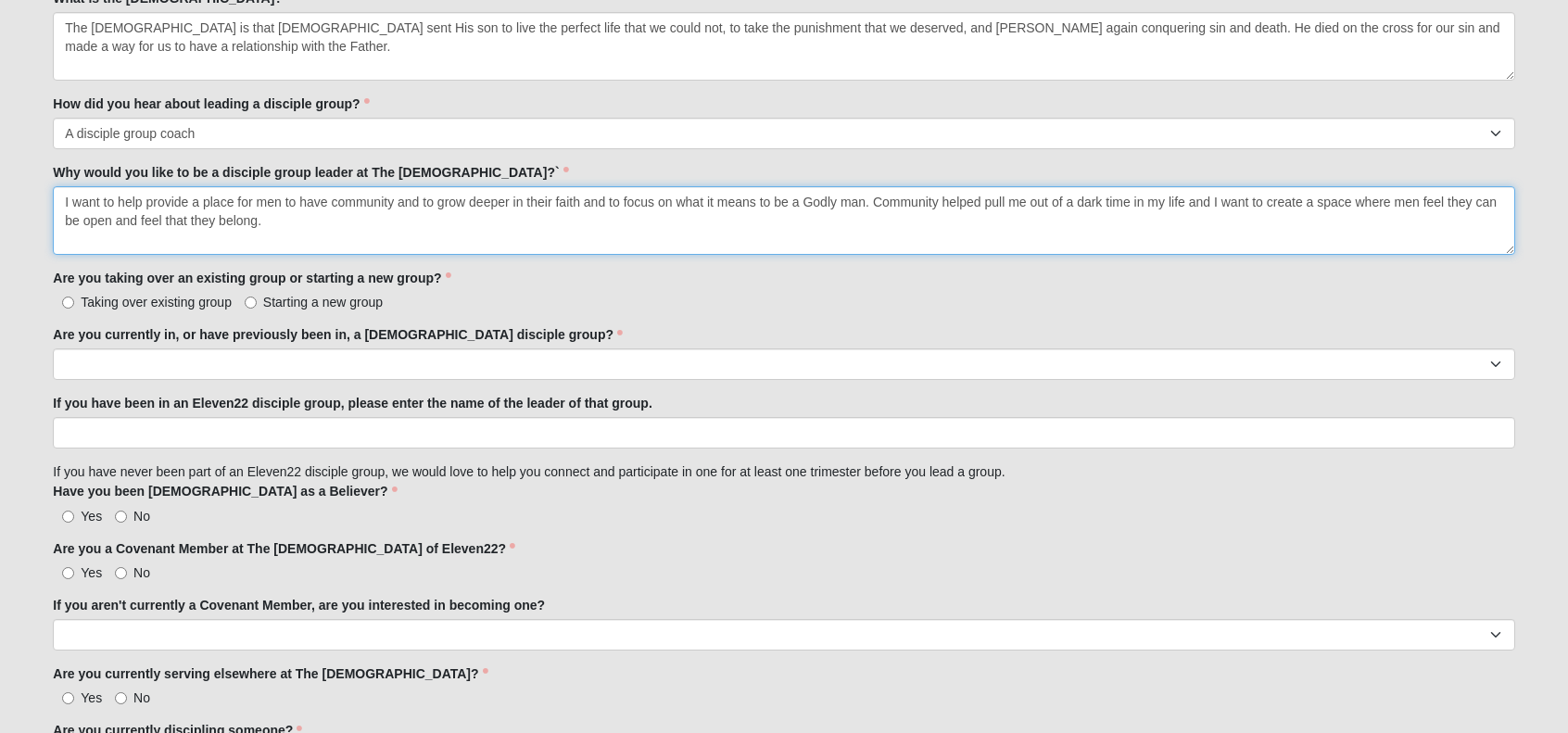
type textarea "I want to help provide a place for men to have community and to grow deeper in …"
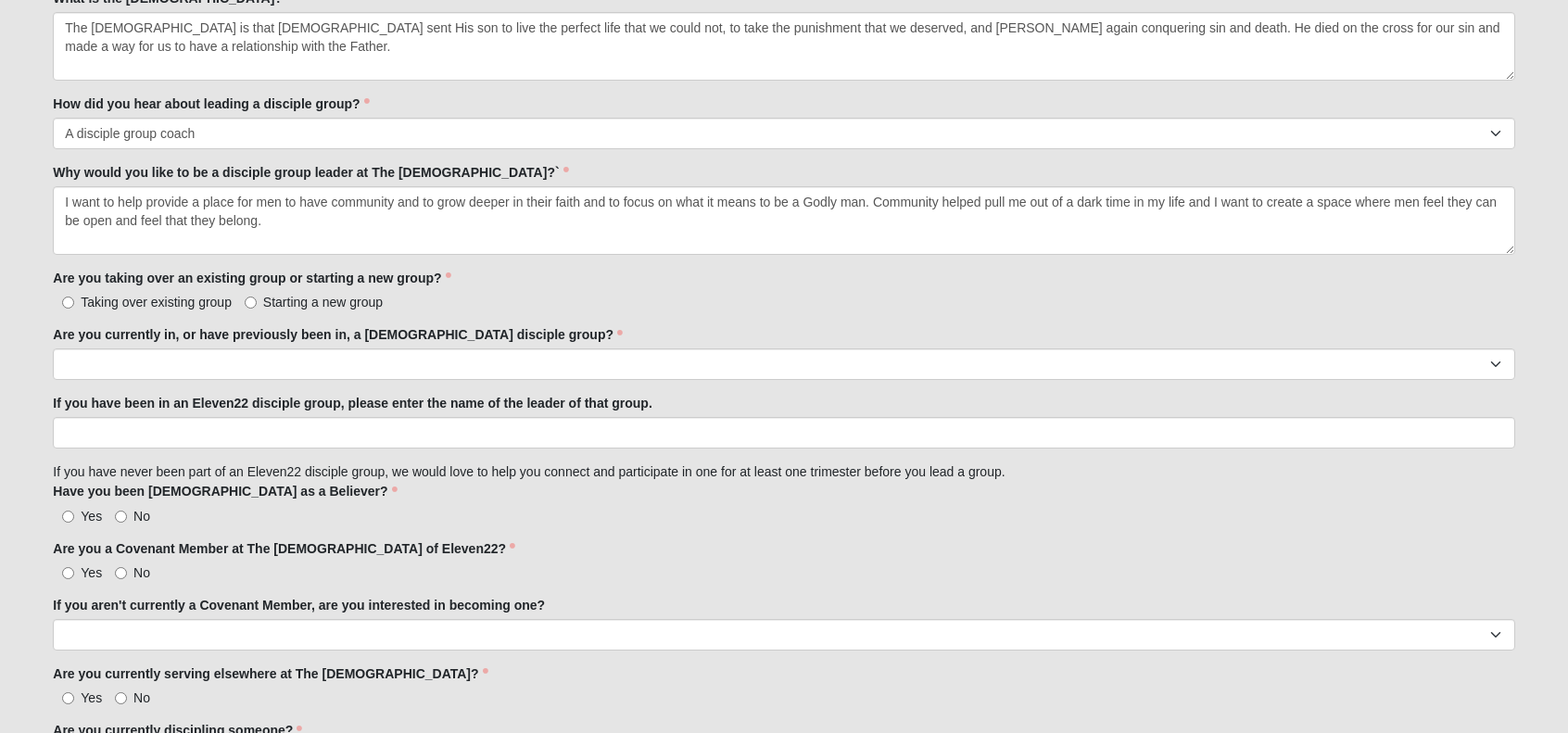
click at [315, 298] on span "Starting a new group" at bounding box center [322, 302] width 120 height 15
click at [256, 298] on input "Starting a new group" at bounding box center [251, 302] width 12 height 12
radio input "true"
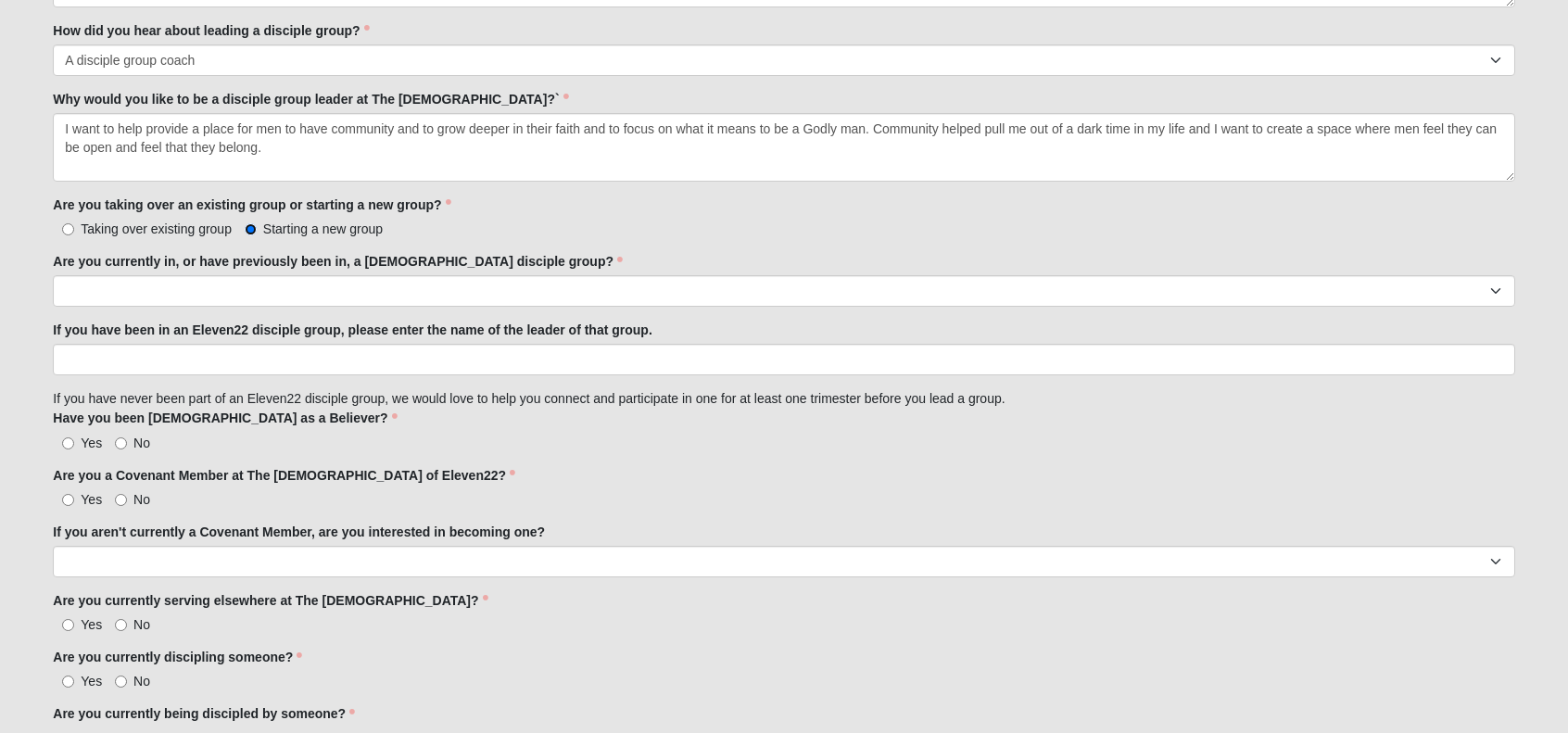
scroll to position [1313, 0]
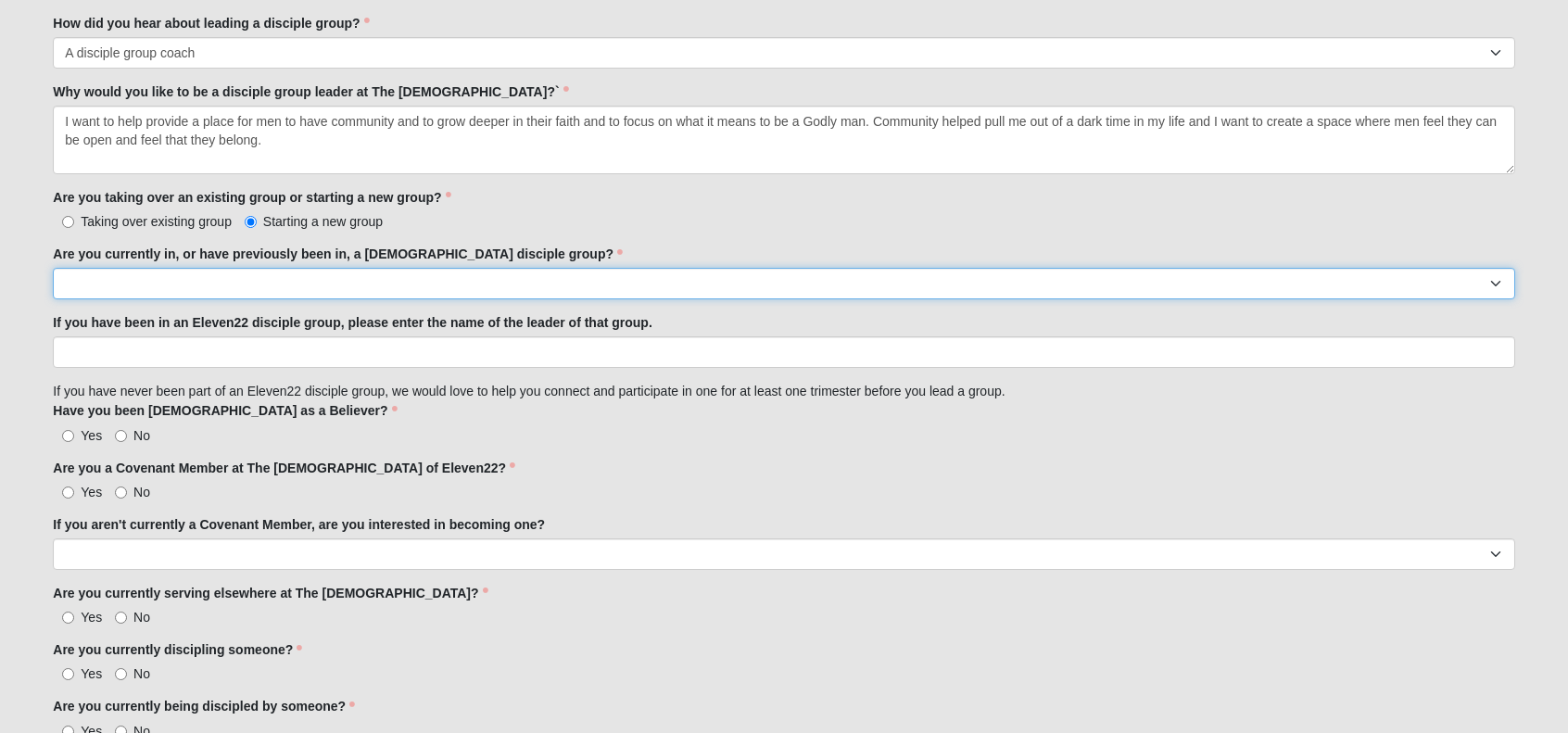
click at [322, 282] on select "Yes No" at bounding box center [783, 283] width 1462 height 31
select select "Yes"
click at [53, 268] on select "Yes No" at bounding box center [783, 283] width 1462 height 31
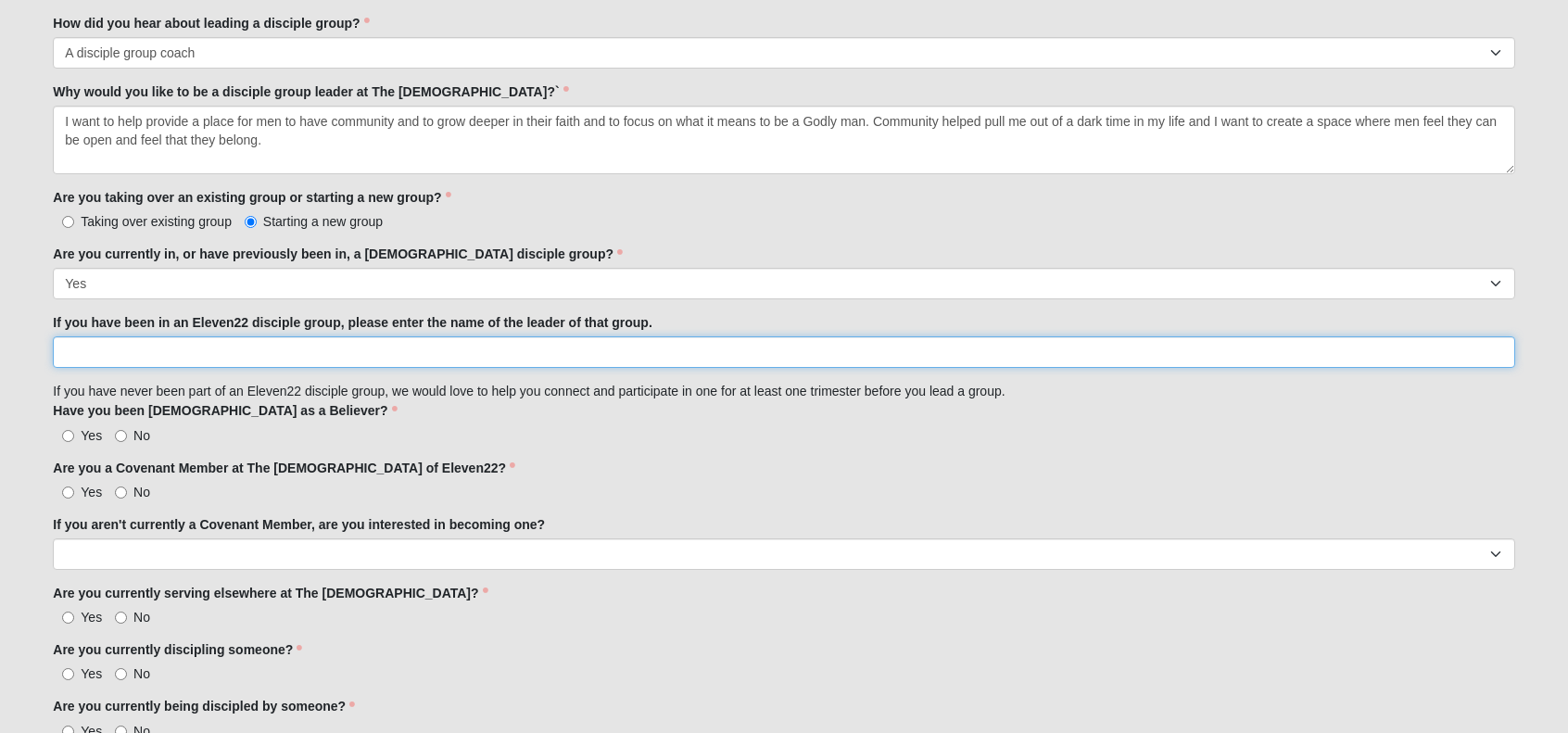
click at [303, 350] on input "If you have been in an Eleven22 disciple group, please enter the name of the le…" at bounding box center [783, 351] width 1462 height 31
click at [92, 348] on input "[PERSON_NAME]" at bounding box center [783, 351] width 1462 height 31
type input "[PERSON_NAME]"
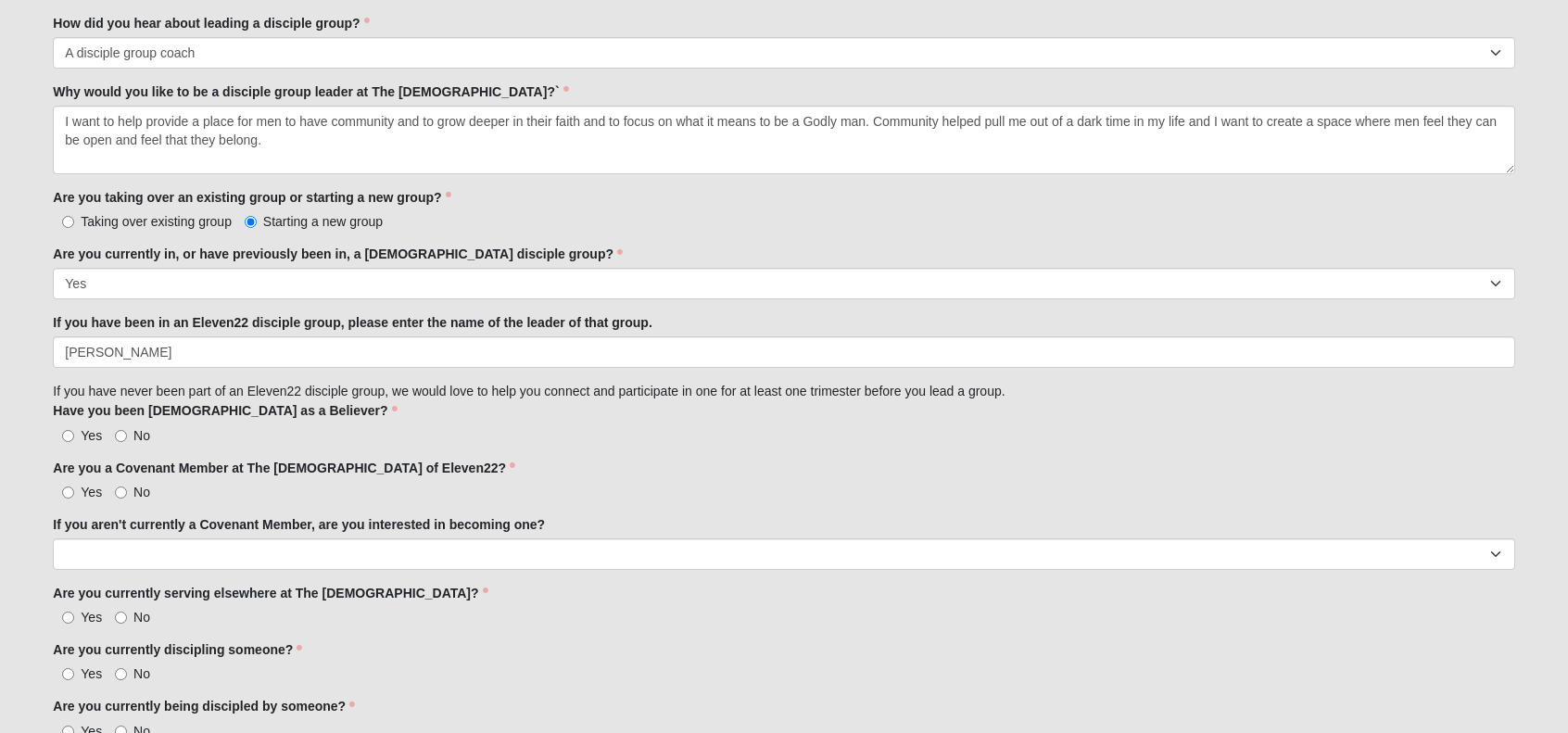
click at [435, 432] on div "Yes No" at bounding box center [783, 434] width 1462 height 20
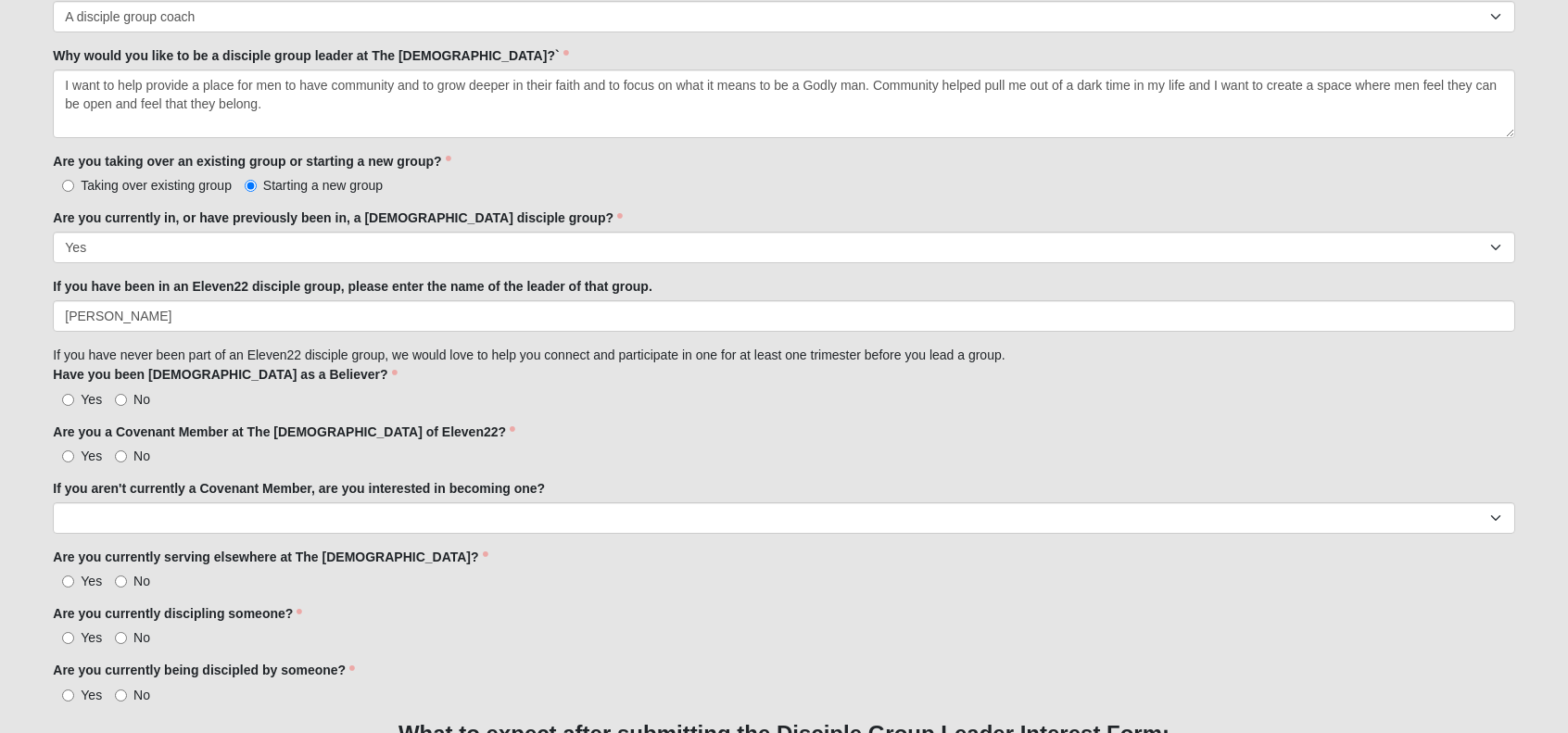
scroll to position [1350, 0]
click at [88, 398] on span "Yes" at bounding box center [91, 399] width 22 height 15
click at [74, 398] on input "Yes" at bounding box center [68, 399] width 12 height 12
radio input "true"
click at [82, 458] on span "Yes" at bounding box center [91, 455] width 22 height 15
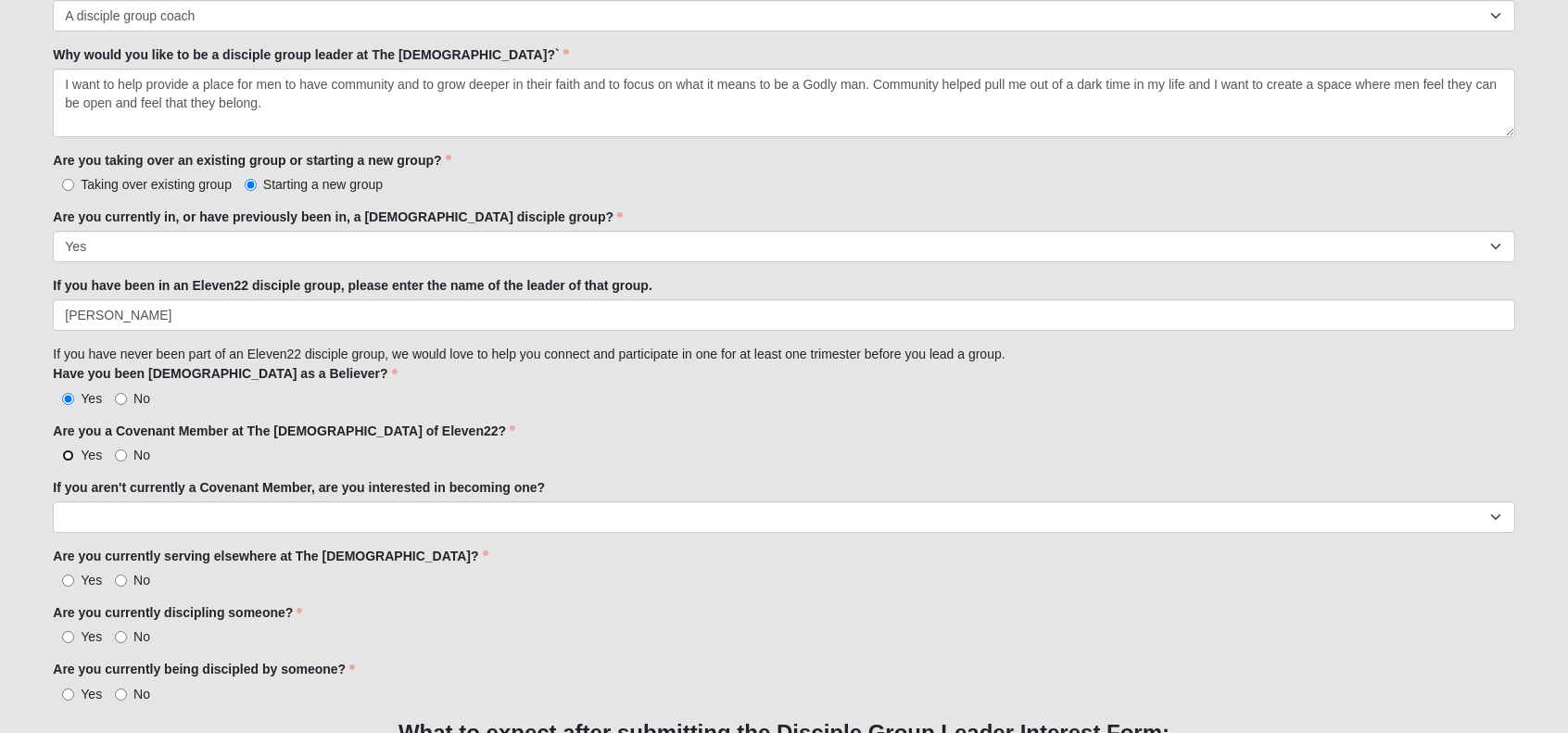
click at [74, 458] on input "Yes" at bounding box center [68, 455] width 12 height 12
radio input "true"
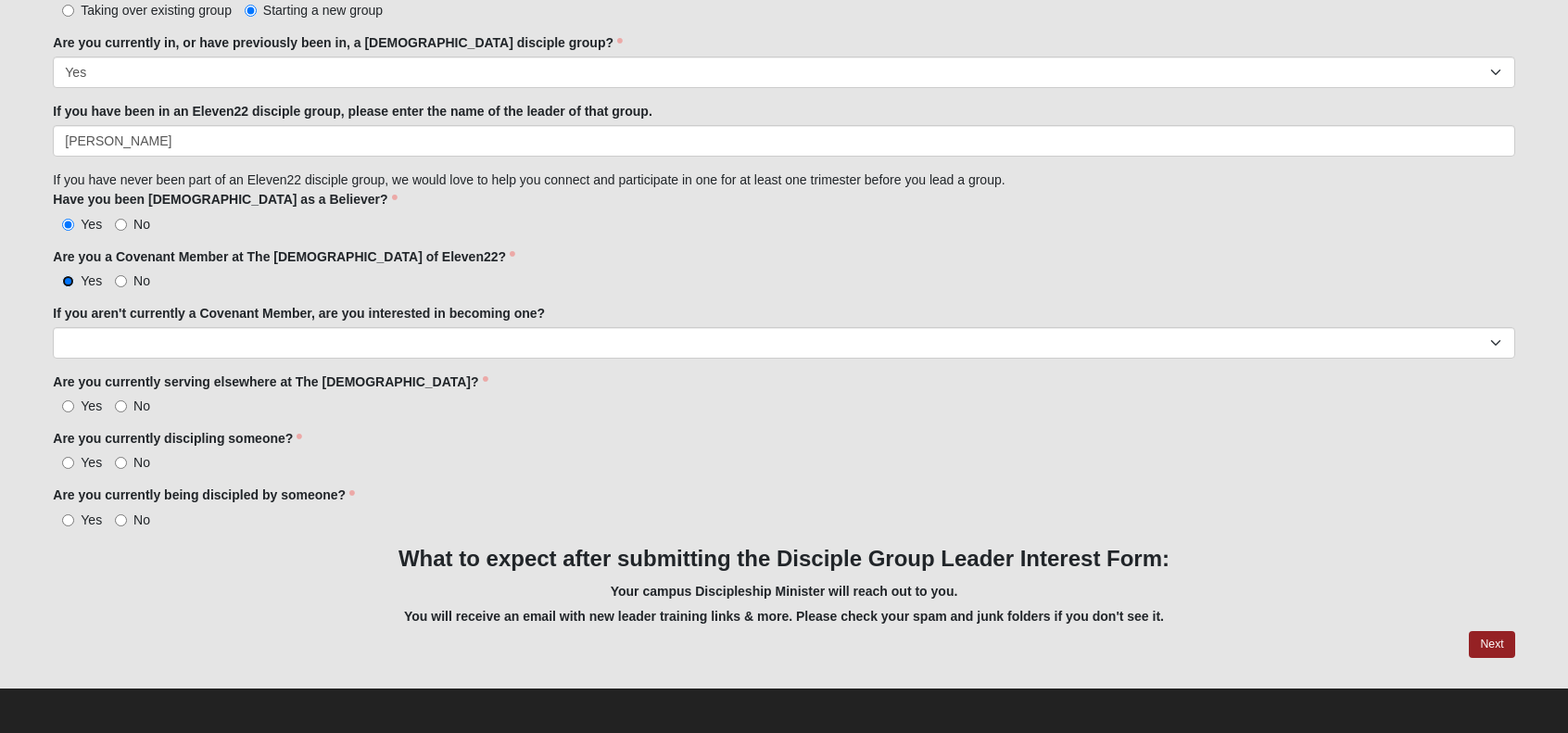
scroll to position [1524, 0]
click at [85, 410] on span "Yes" at bounding box center [91, 406] width 22 height 15
click at [74, 410] on input "Yes" at bounding box center [68, 406] width 12 height 12
radio input "true"
click at [85, 461] on span "Yes" at bounding box center [91, 463] width 22 height 15
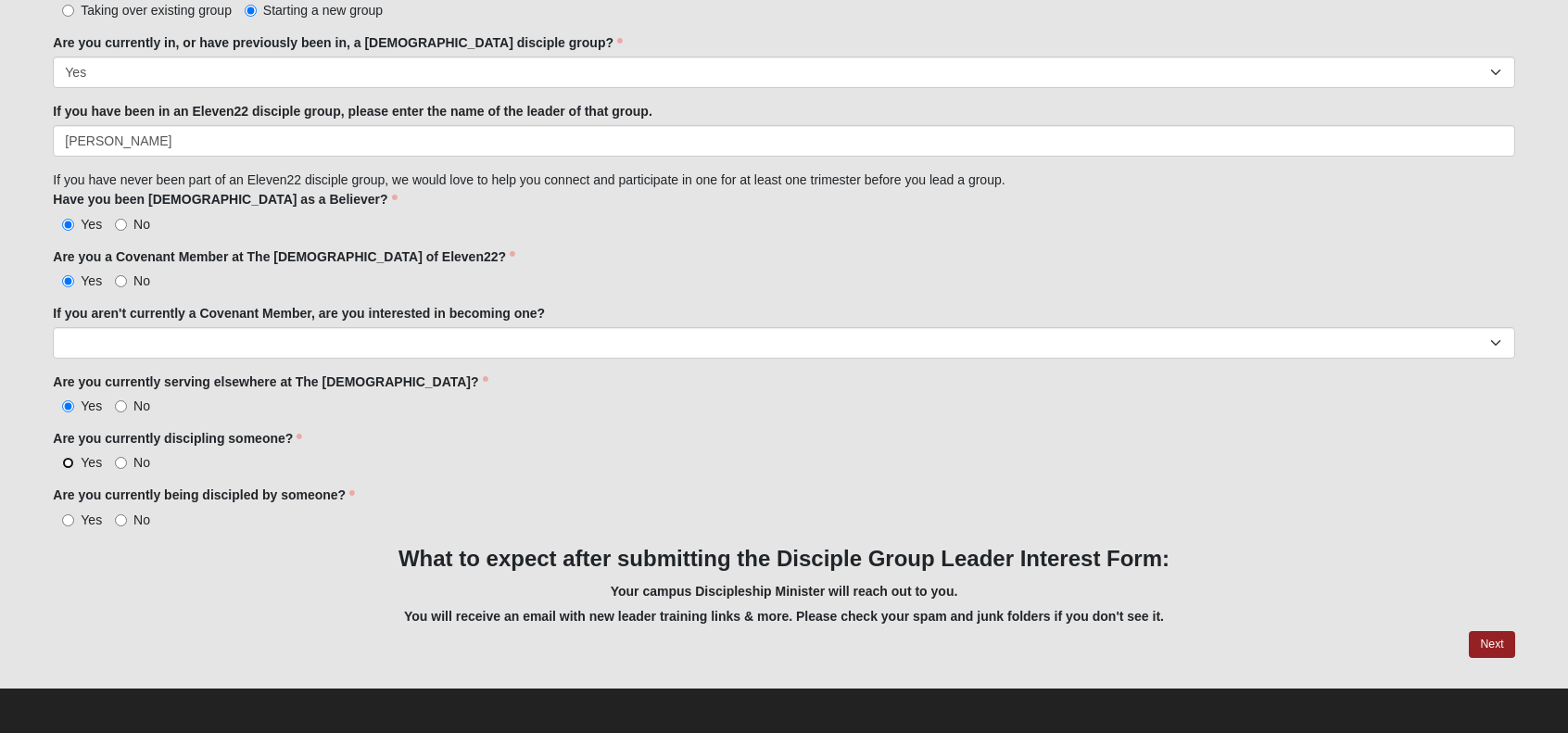
click at [74, 461] on input "Yes" at bounding box center [68, 463] width 12 height 12
radio input "true"
click at [80, 515] on label "Yes" at bounding box center [77, 520] width 49 height 19
click at [74, 515] on input "Yes" at bounding box center [68, 520] width 12 height 12
radio input "true"
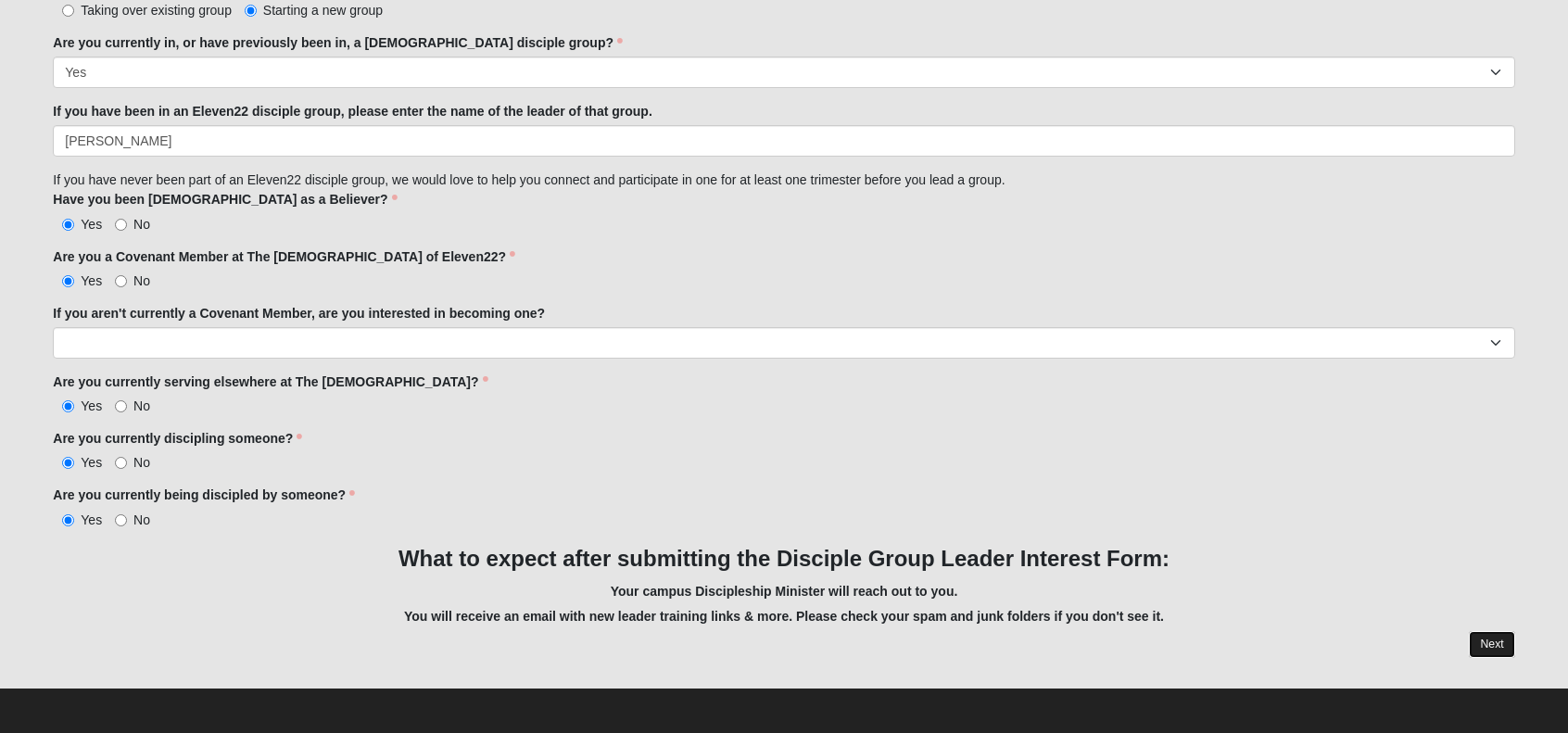
click at [1512, 645] on link "Next" at bounding box center [1492, 644] width 45 height 27
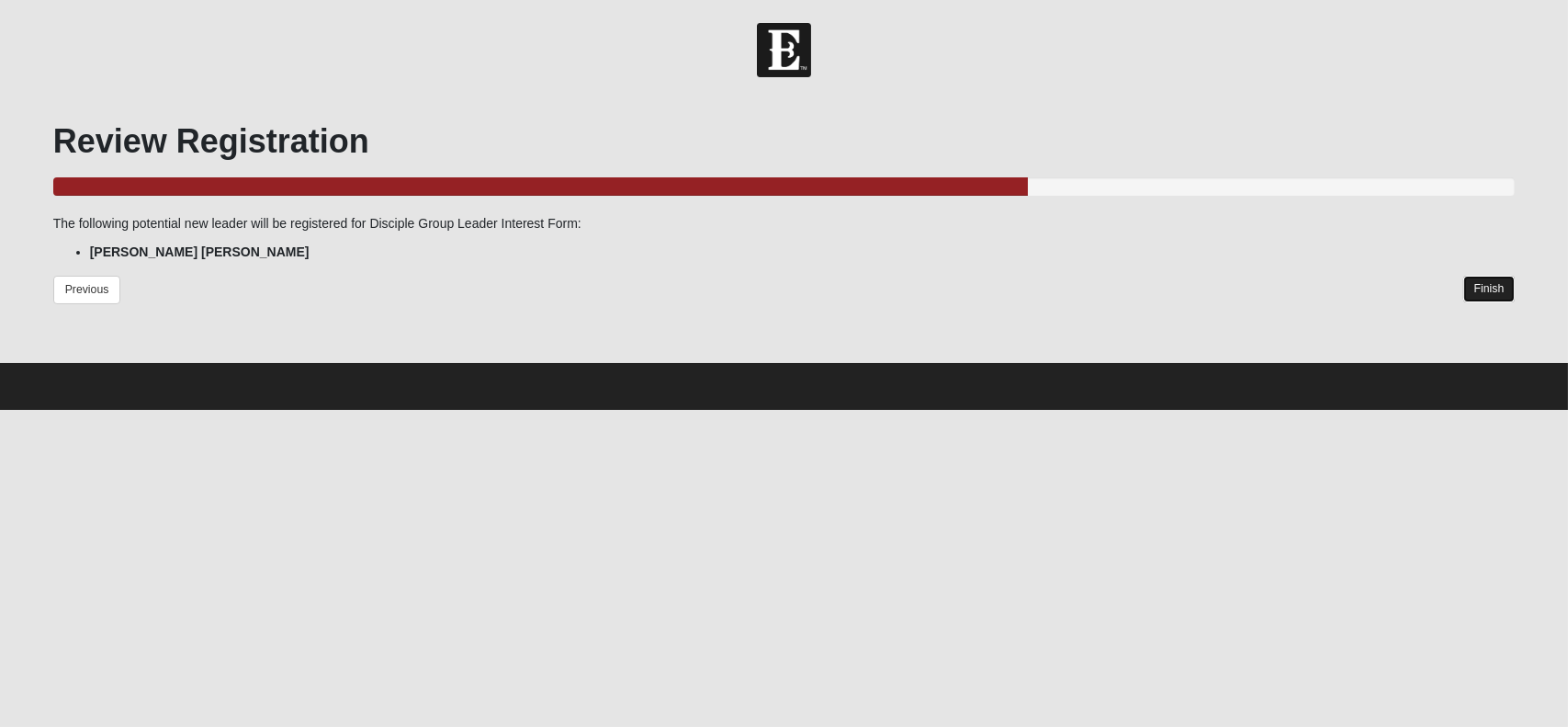
click at [1476, 280] on link "Finish" at bounding box center [1490, 289] width 52 height 27
